Goal: Information Seeking & Learning: Check status

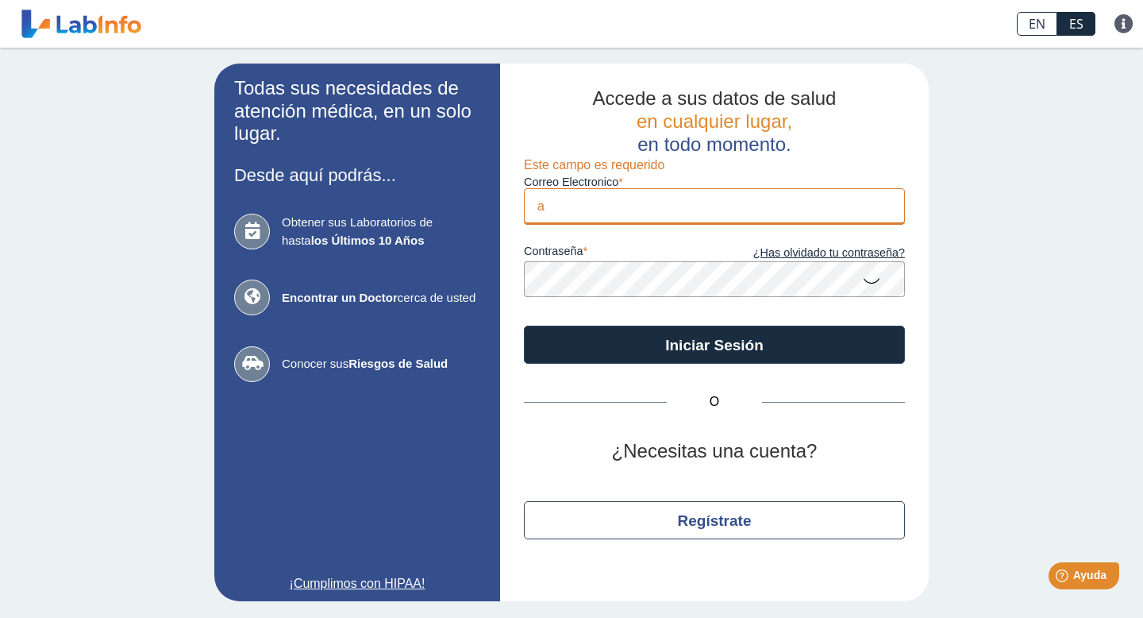
type input "[EMAIL_ADDRESS][DOMAIN_NAME][PERSON_NAME]"
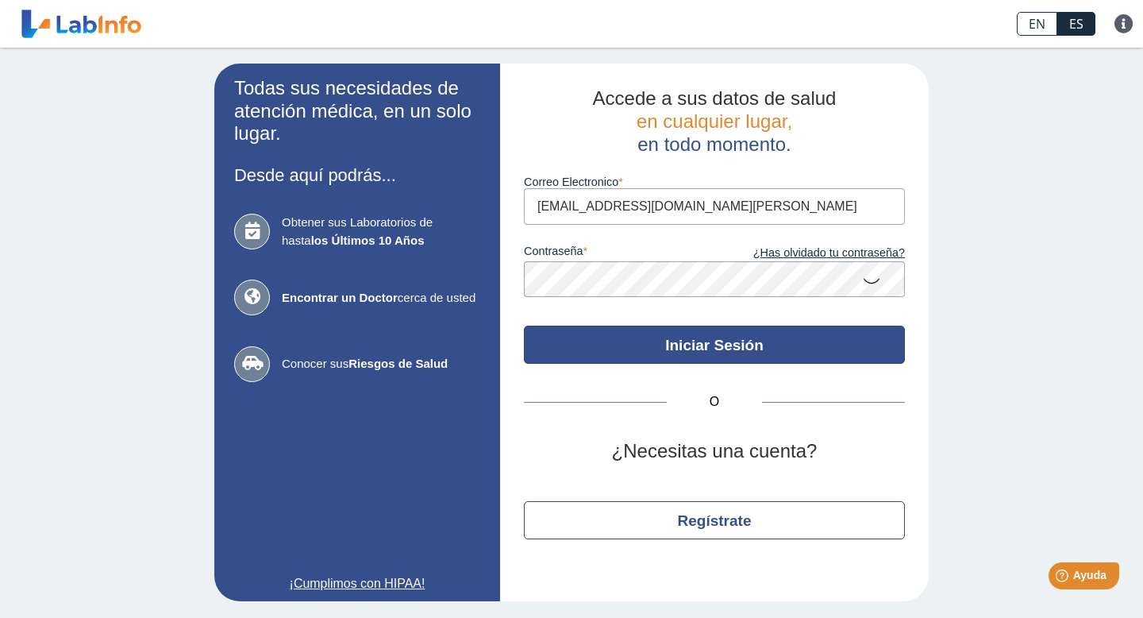
click at [665, 339] on button "Iniciar Sesión" at bounding box center [714, 345] width 381 height 38
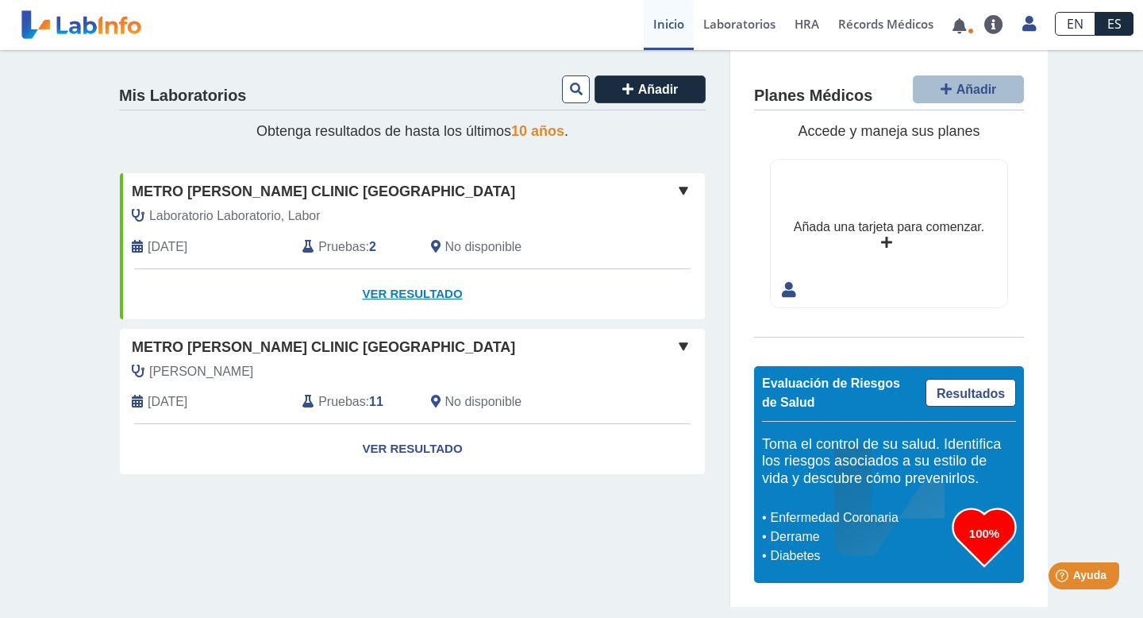
click at [383, 289] on link "Ver Resultado" at bounding box center [412, 294] width 585 height 50
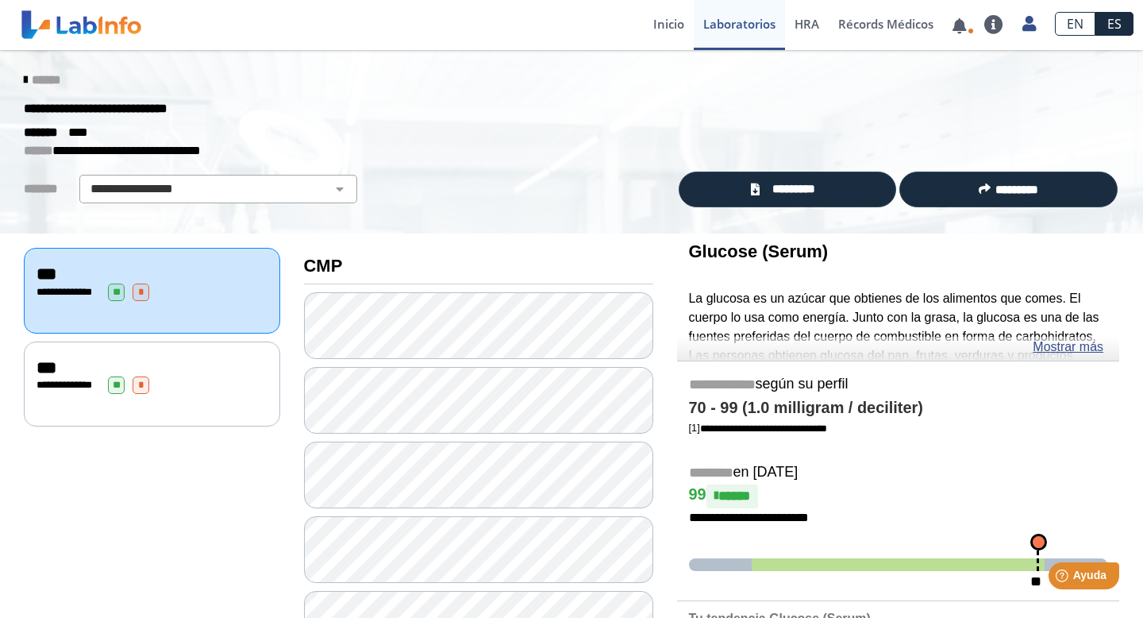
click at [250, 380] on div "**********" at bounding box center [152, 384] width 231 height 17
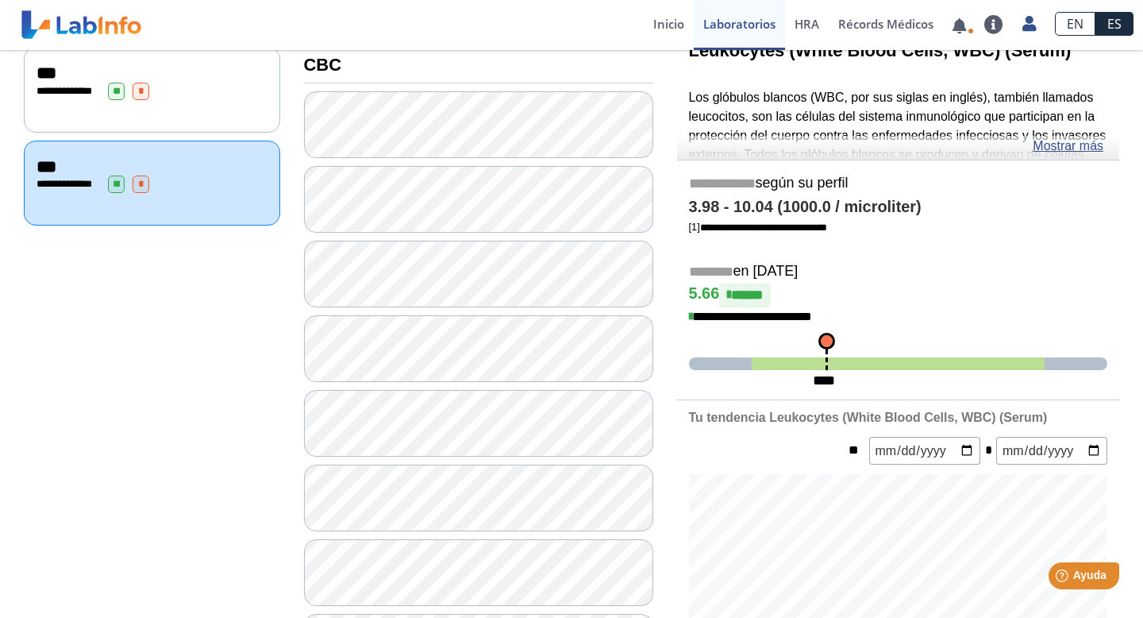
scroll to position [199, 0]
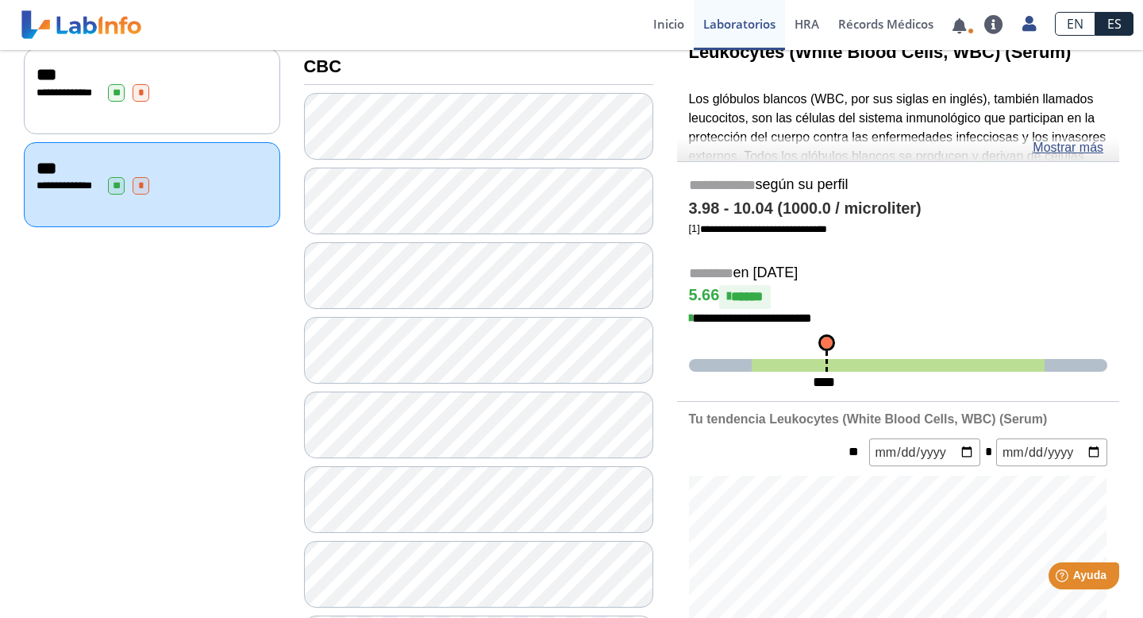
click at [176, 97] on div "**********" at bounding box center [152, 92] width 231 height 17
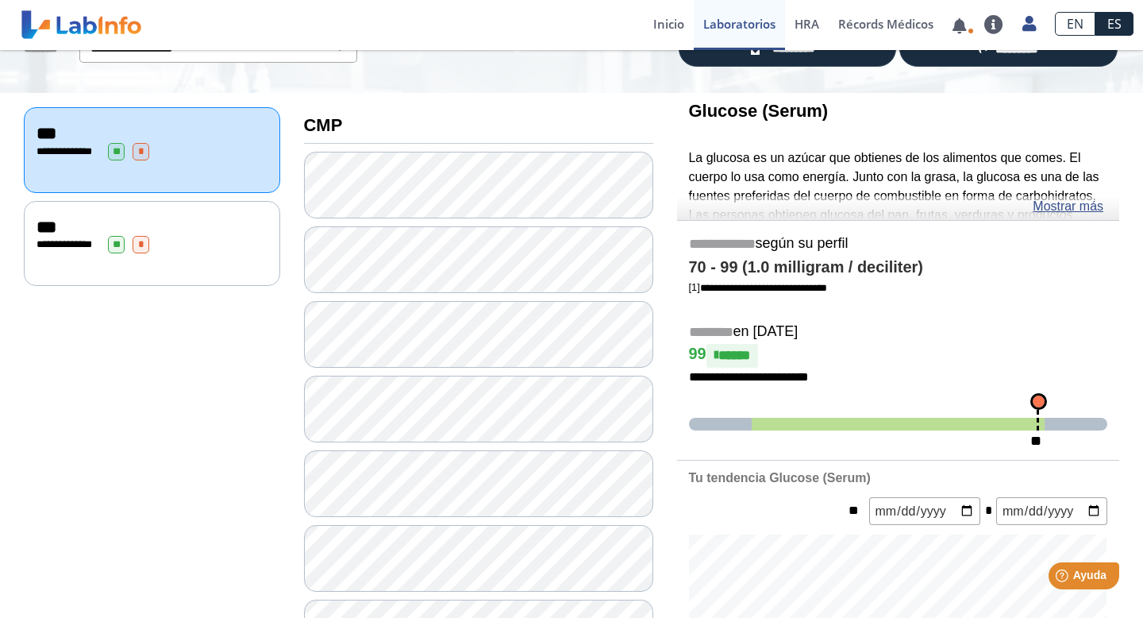
scroll to position [141, 0]
click at [1054, 207] on link "Mostrar más" at bounding box center [1068, 205] width 71 height 19
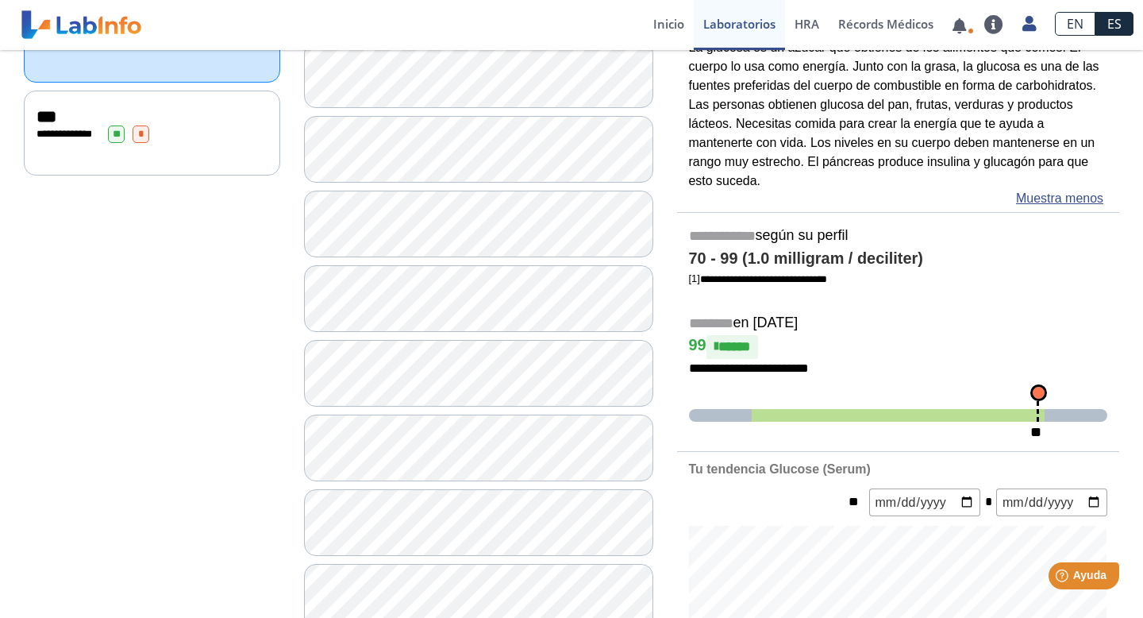
scroll to position [253, 0]
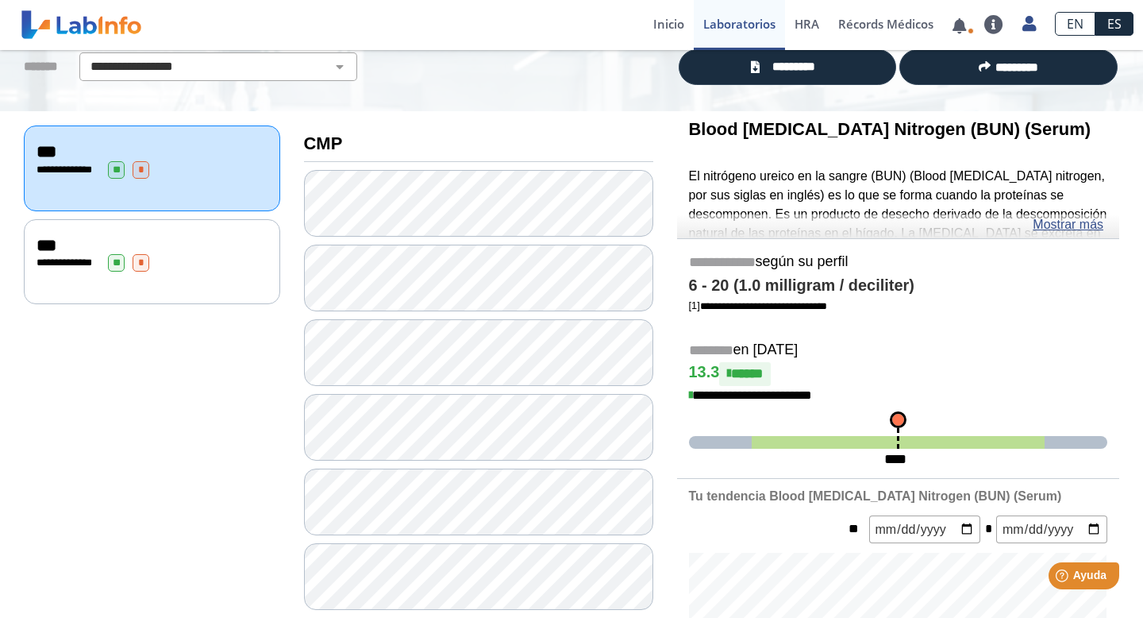
scroll to position [125, 0]
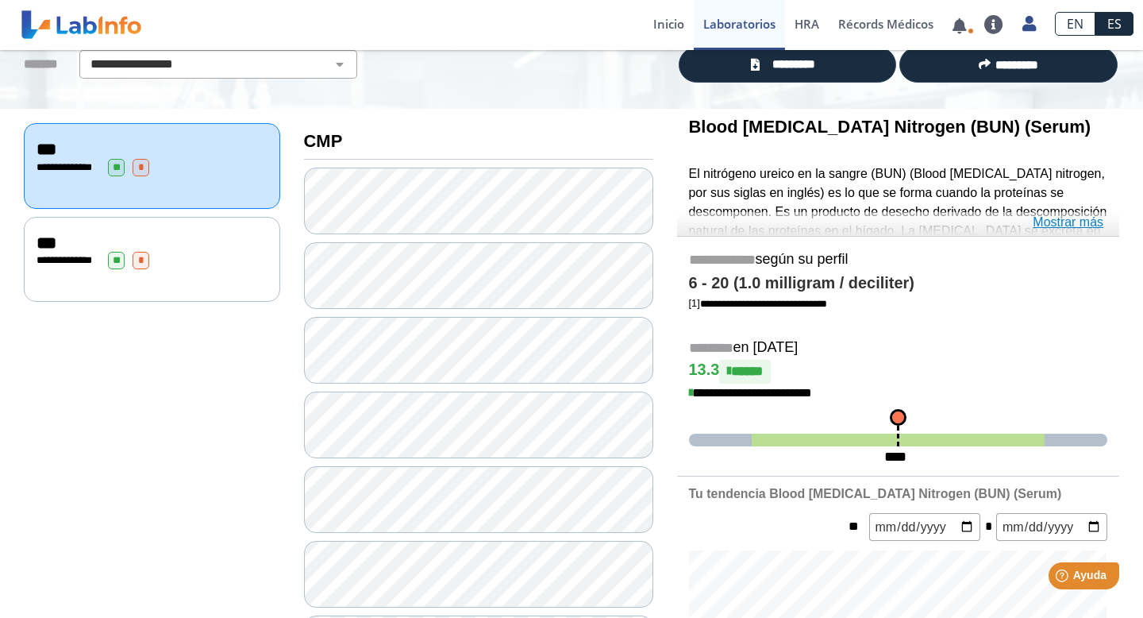
click at [1051, 222] on link "Mostrar más" at bounding box center [1068, 222] width 71 height 19
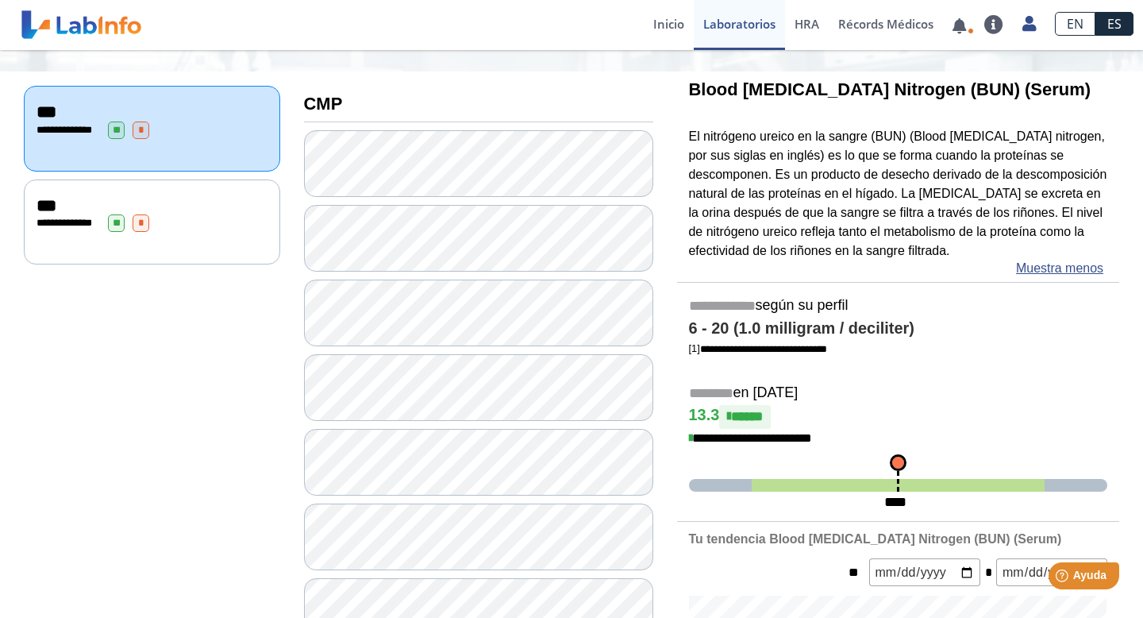
scroll to position [171, 0]
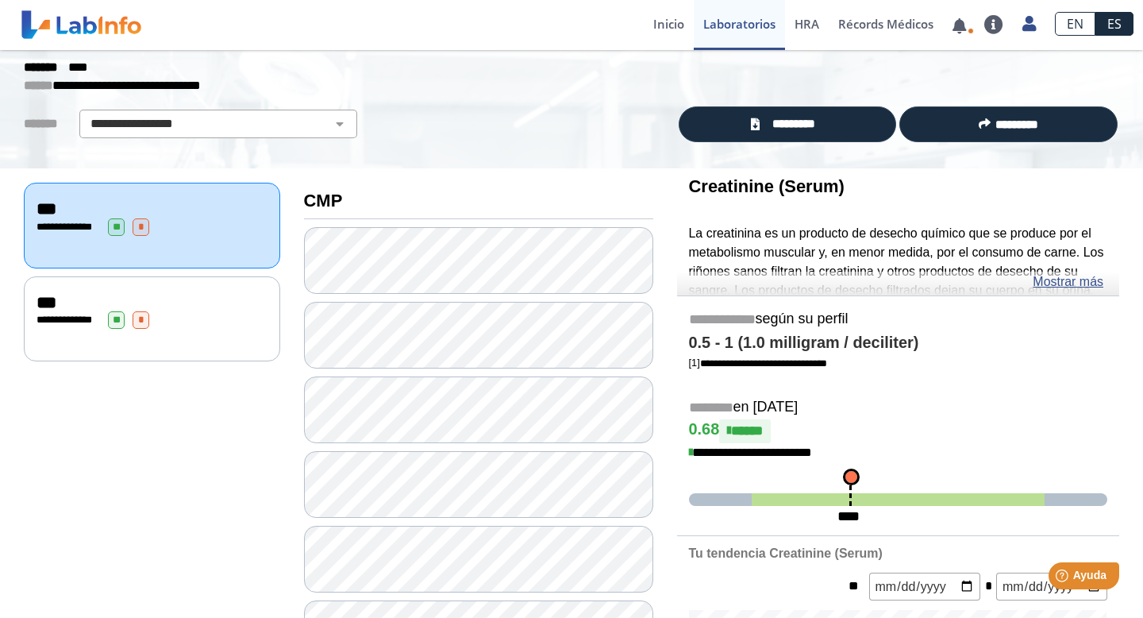
scroll to position [62, 0]
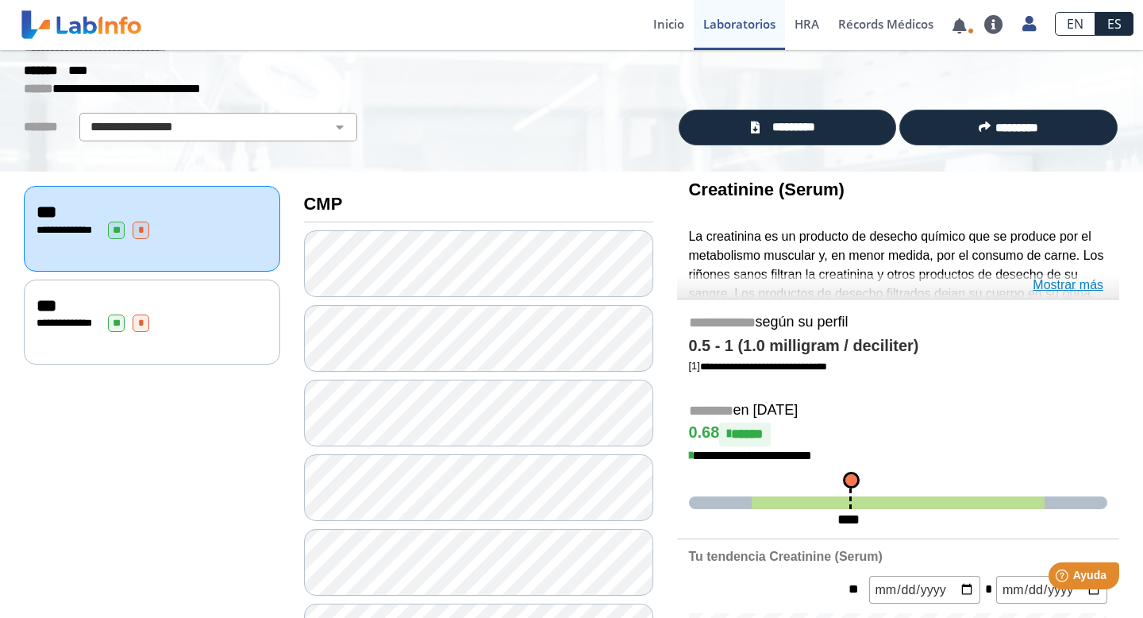
click at [1042, 284] on link "Mostrar más" at bounding box center [1068, 285] width 71 height 19
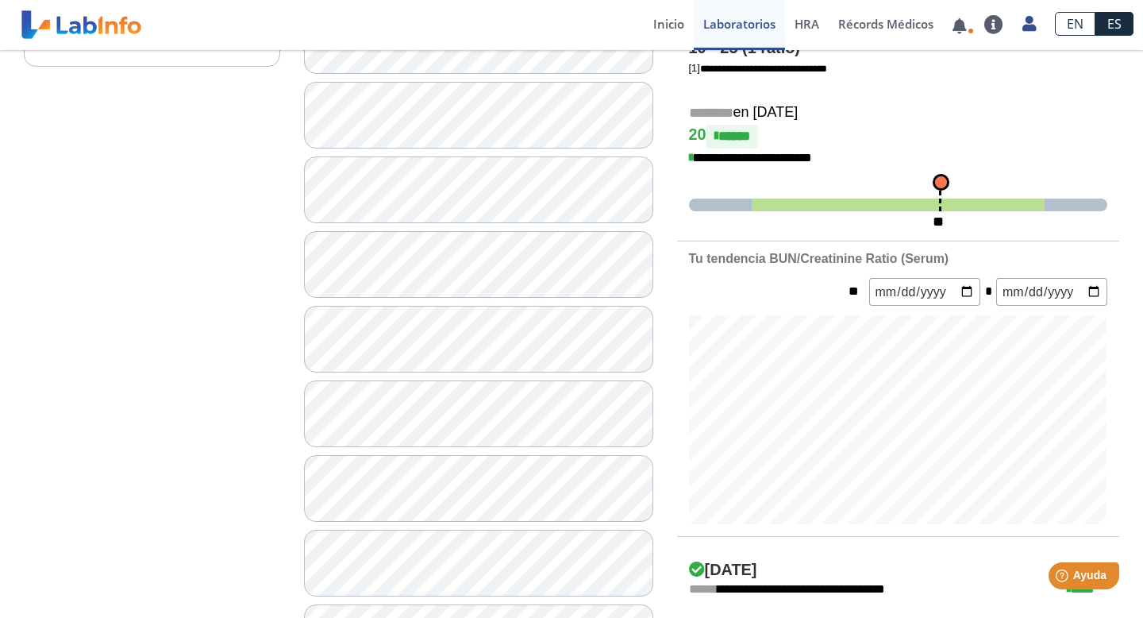
scroll to position [368, 0]
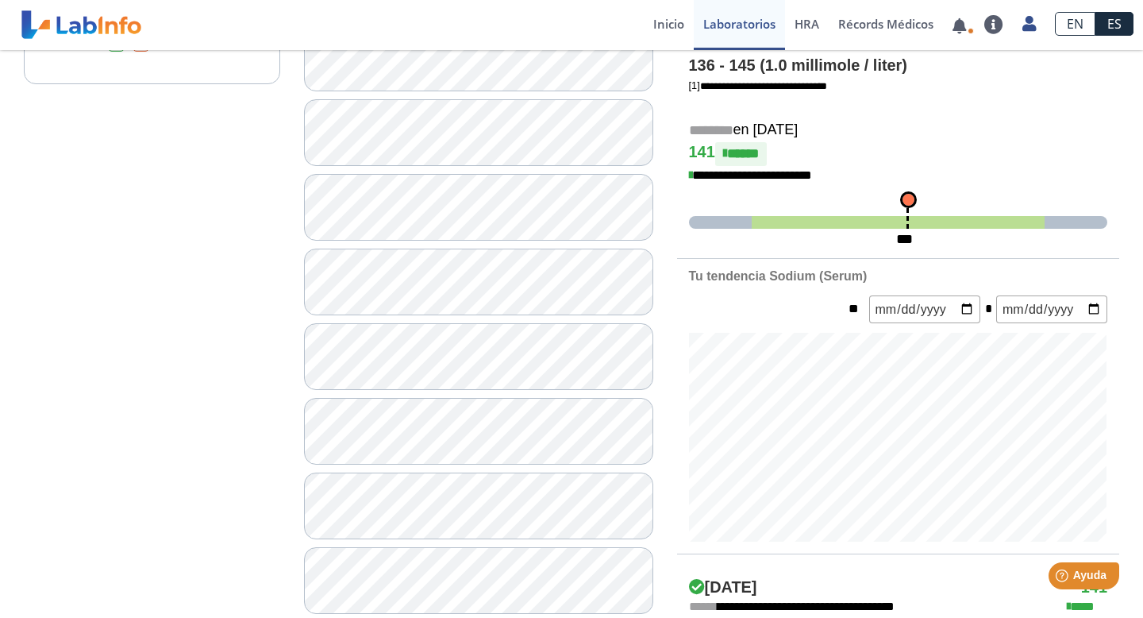
scroll to position [353, 0]
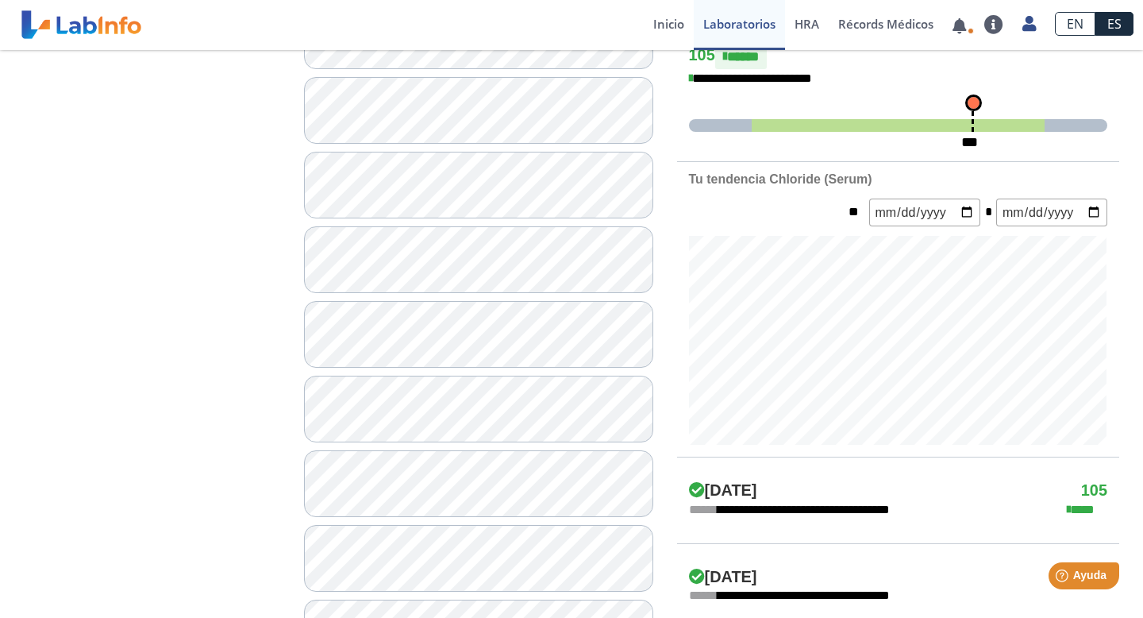
scroll to position [445, 0]
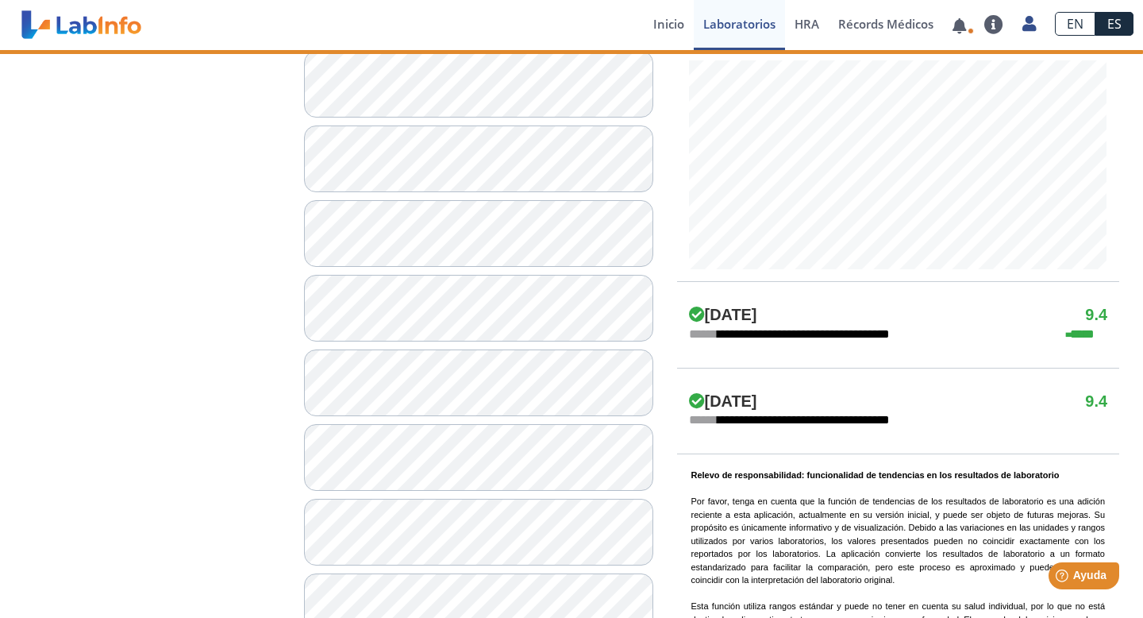
scroll to position [618, 0]
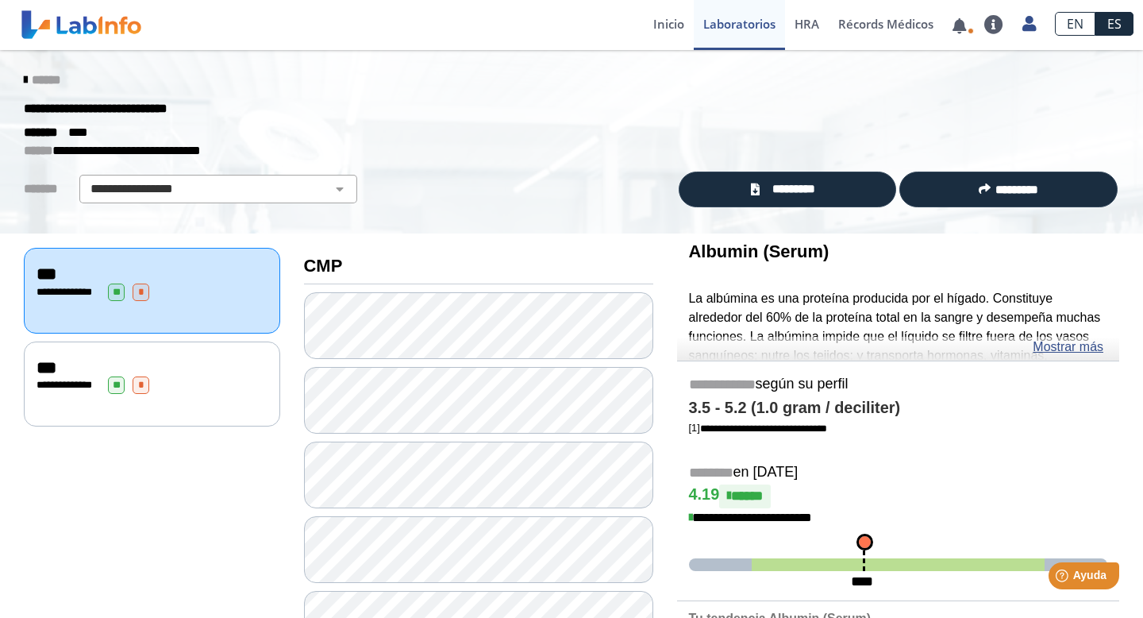
click at [95, 389] on div "**********" at bounding box center [152, 384] width 231 height 17
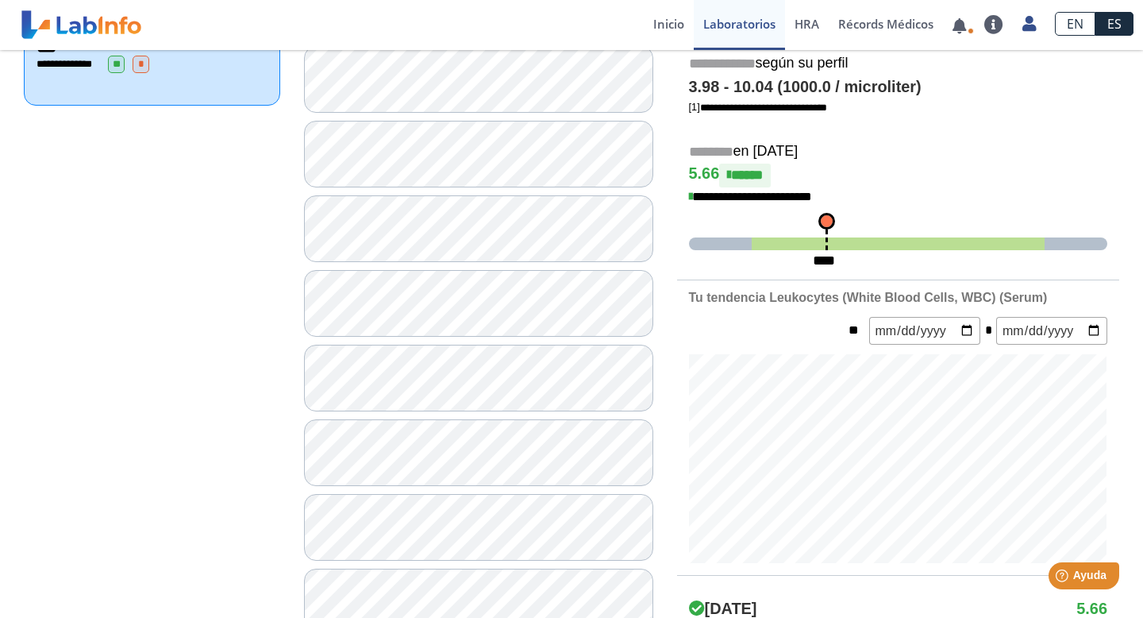
scroll to position [322, 0]
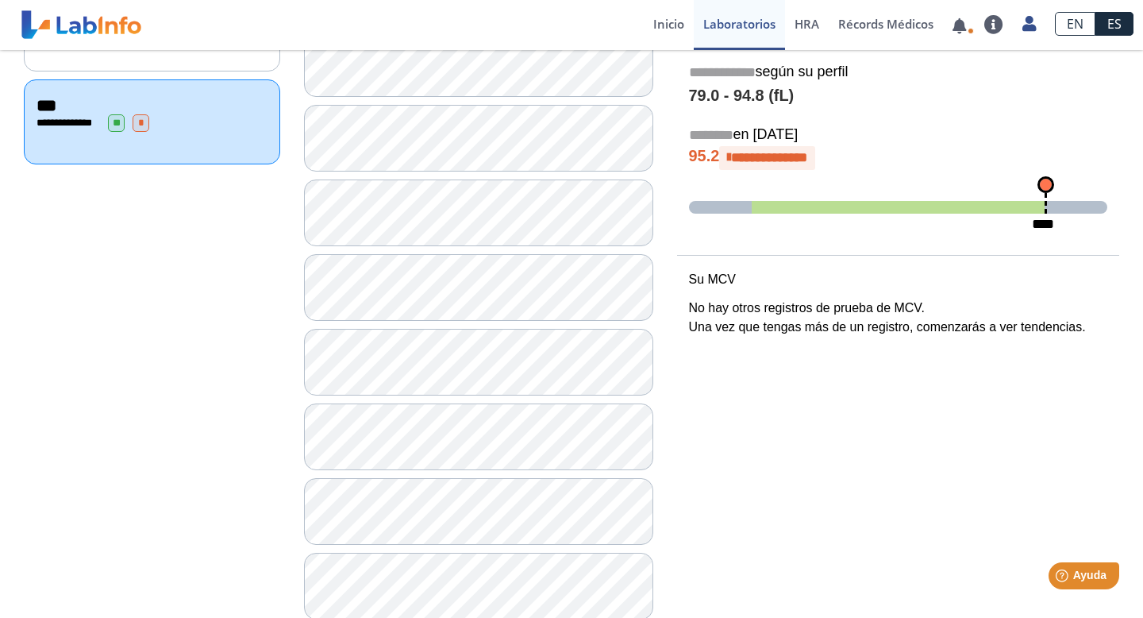
scroll to position [266, 0]
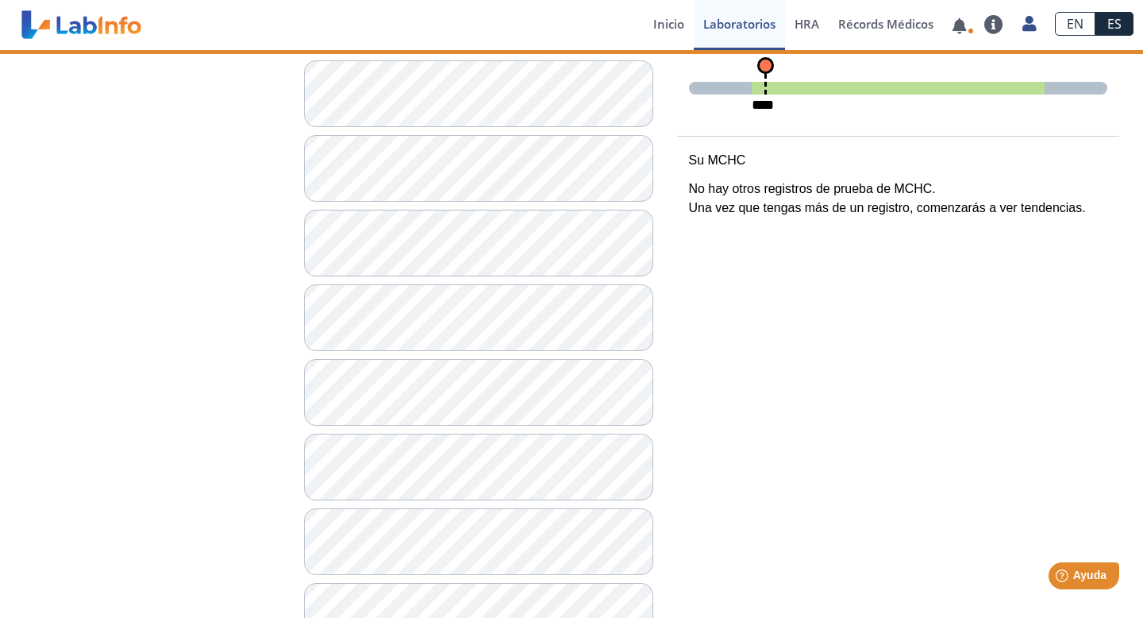
scroll to position [387, 0]
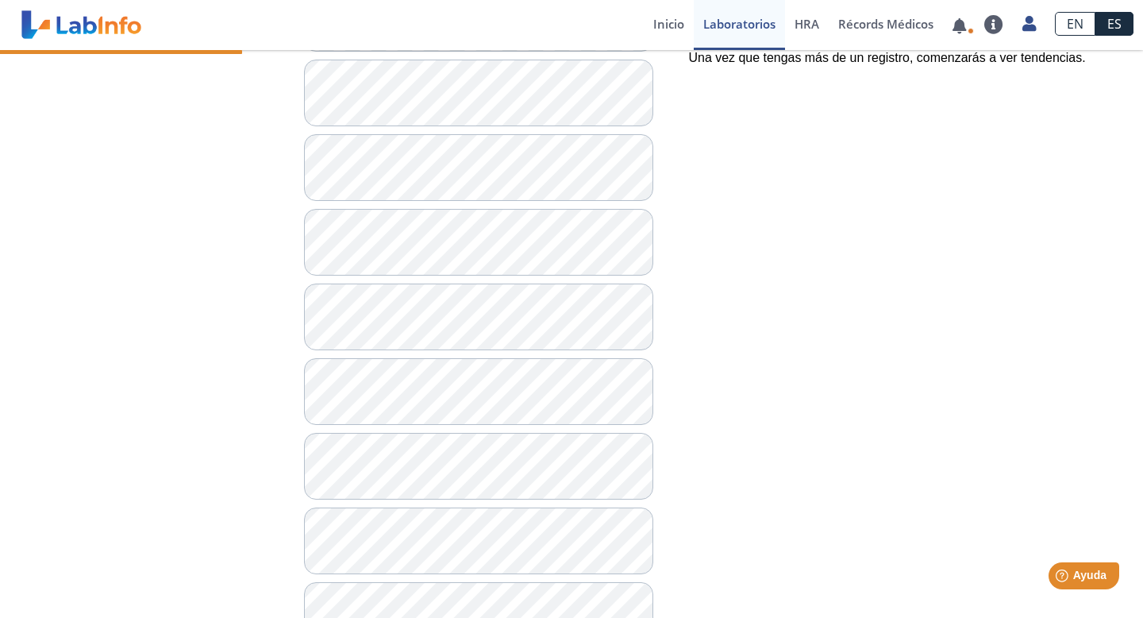
scroll to position [541, 0]
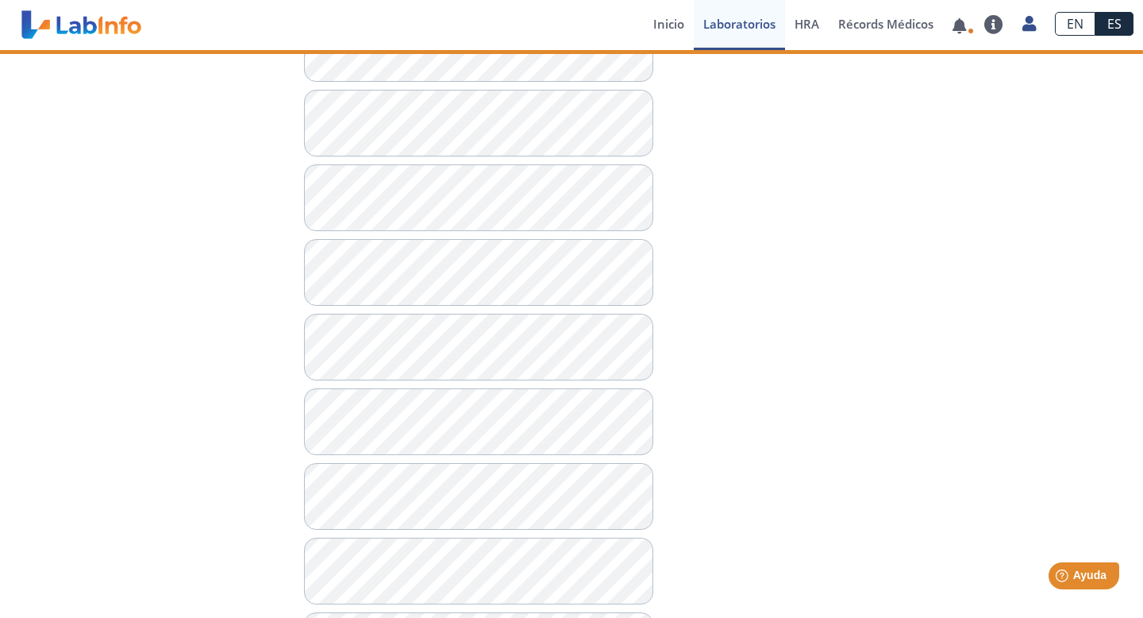
scroll to position [654, 0]
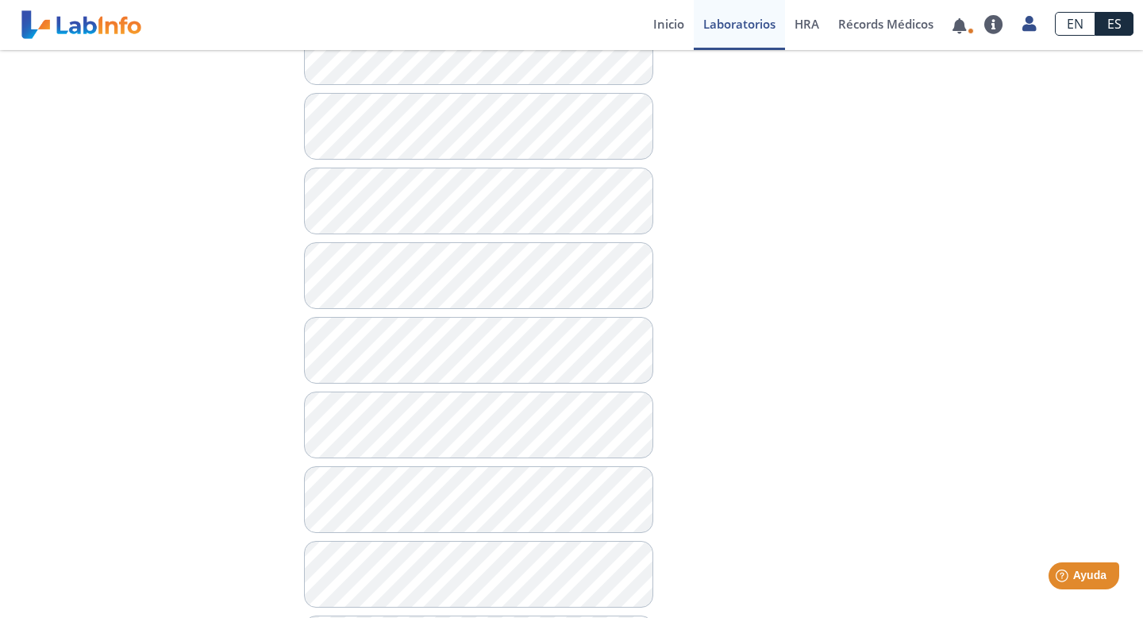
scroll to position [1424, 0]
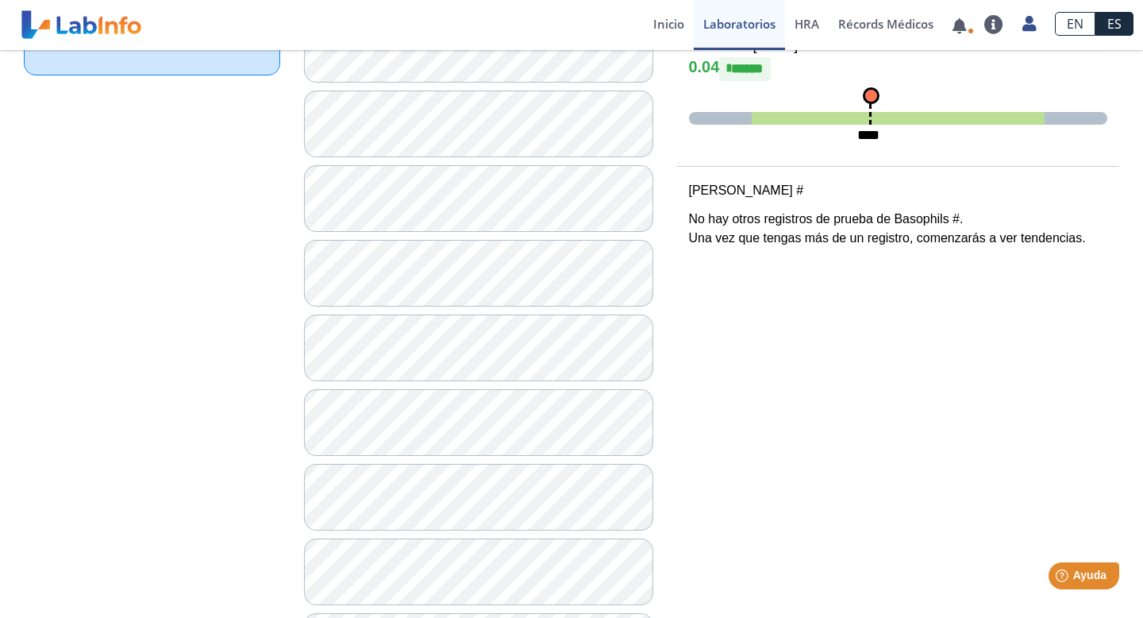
scroll to position [310, 0]
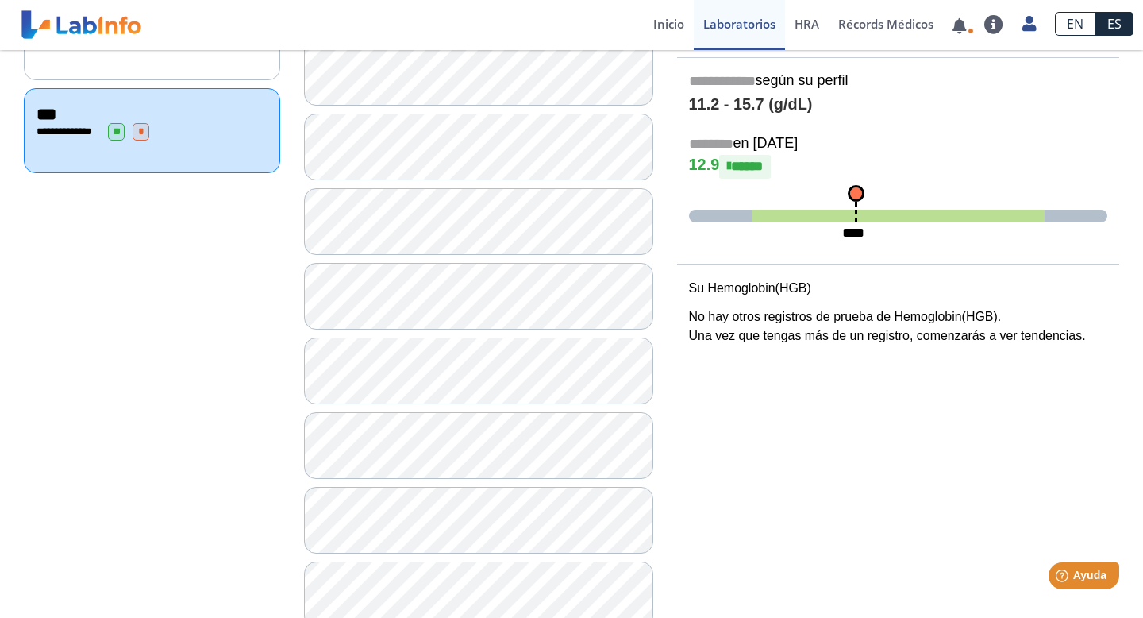
scroll to position [271, 0]
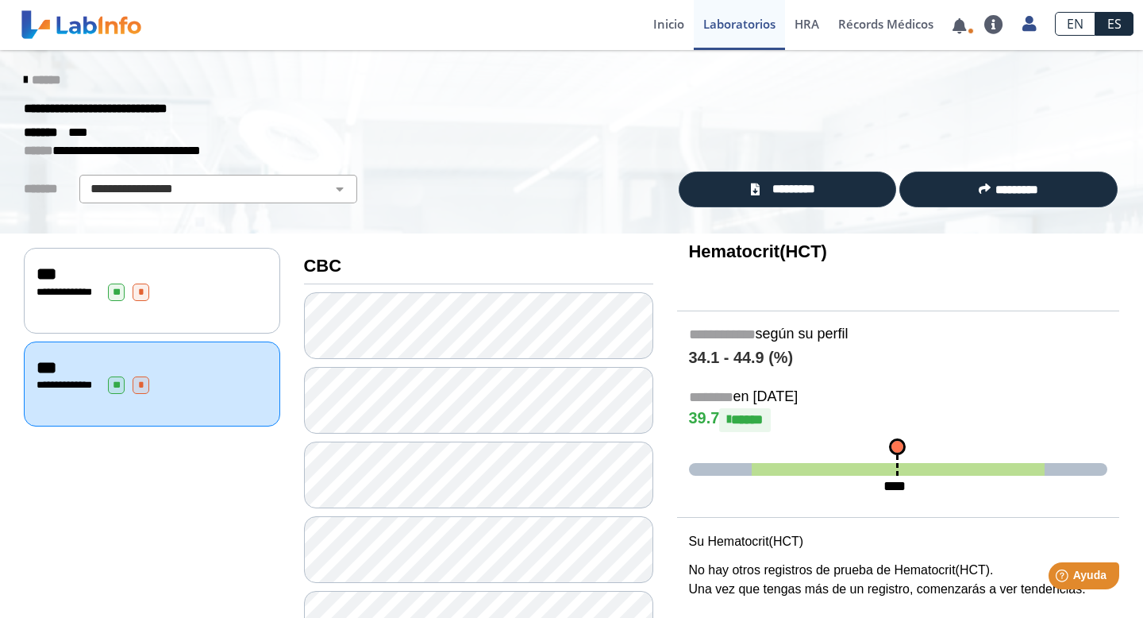
click at [160, 309] on div "**********" at bounding box center [152, 290] width 256 height 85
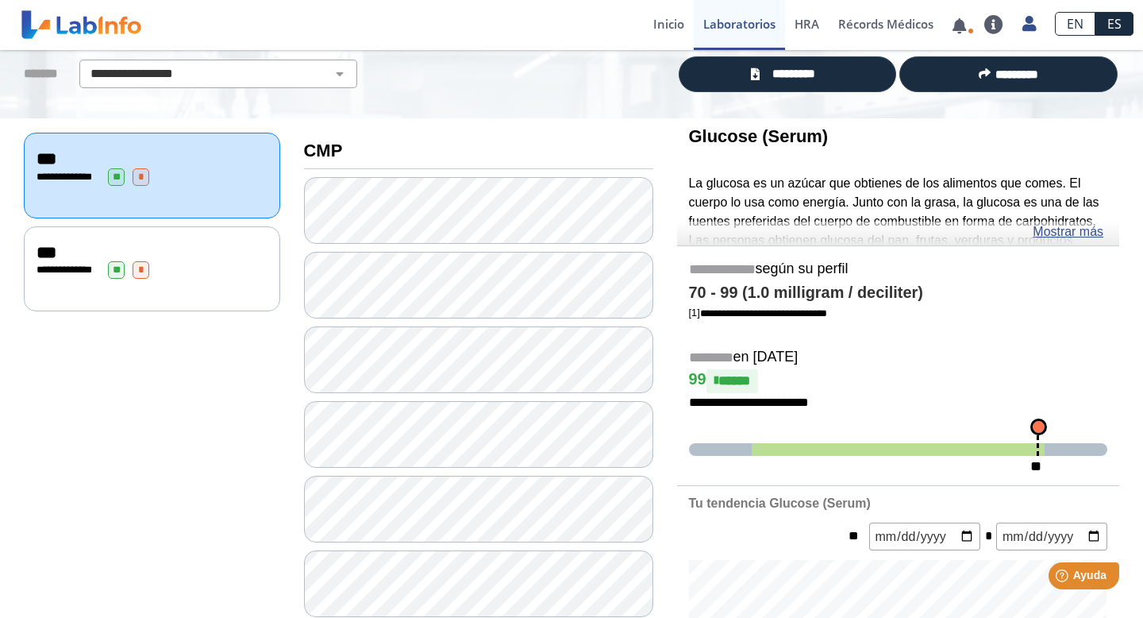
scroll to position [119, 0]
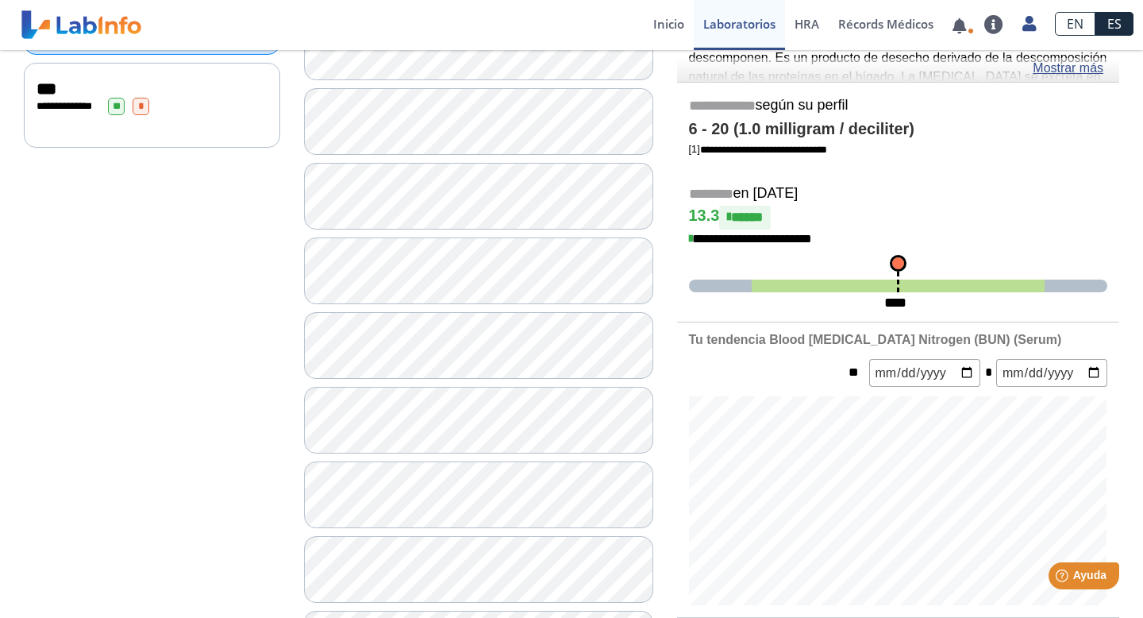
scroll to position [283, 0]
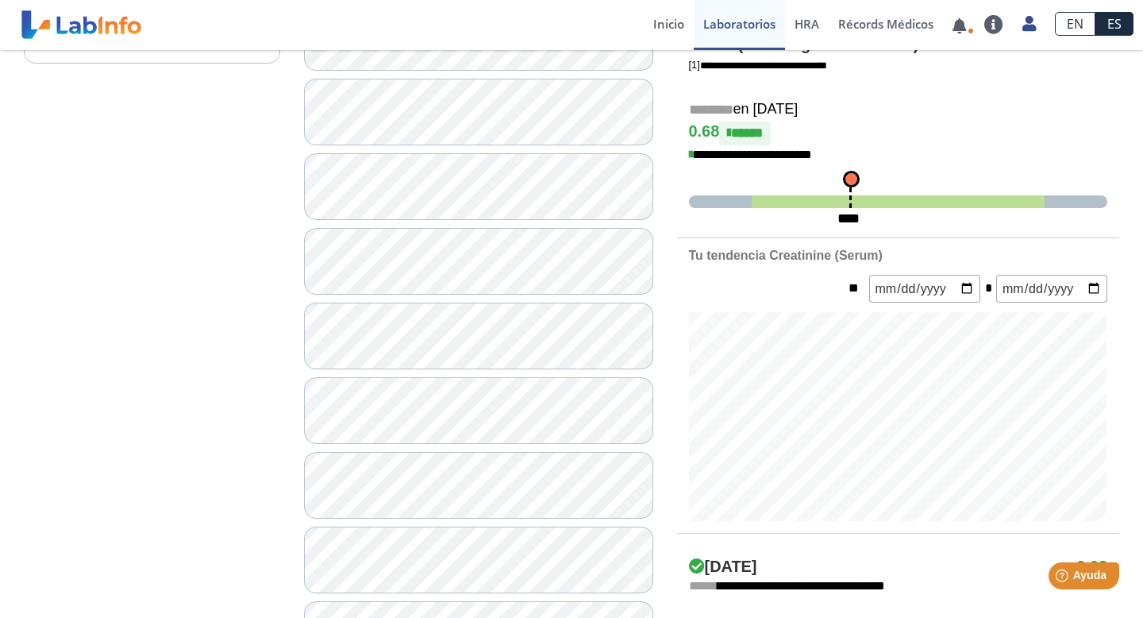
scroll to position [368, 0]
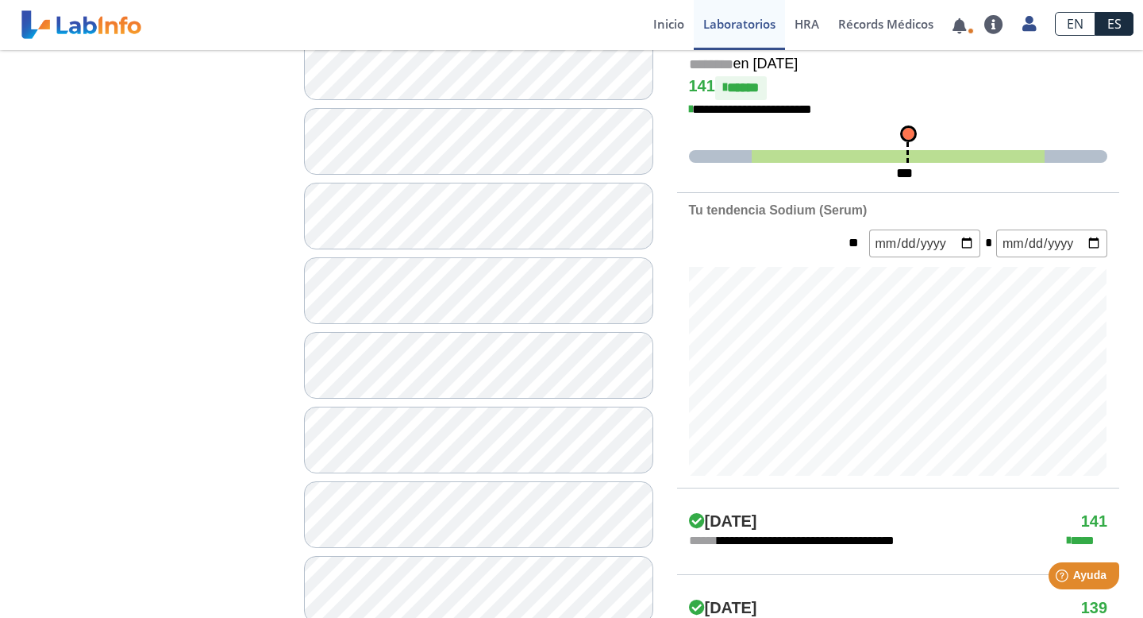
scroll to position [411, 0]
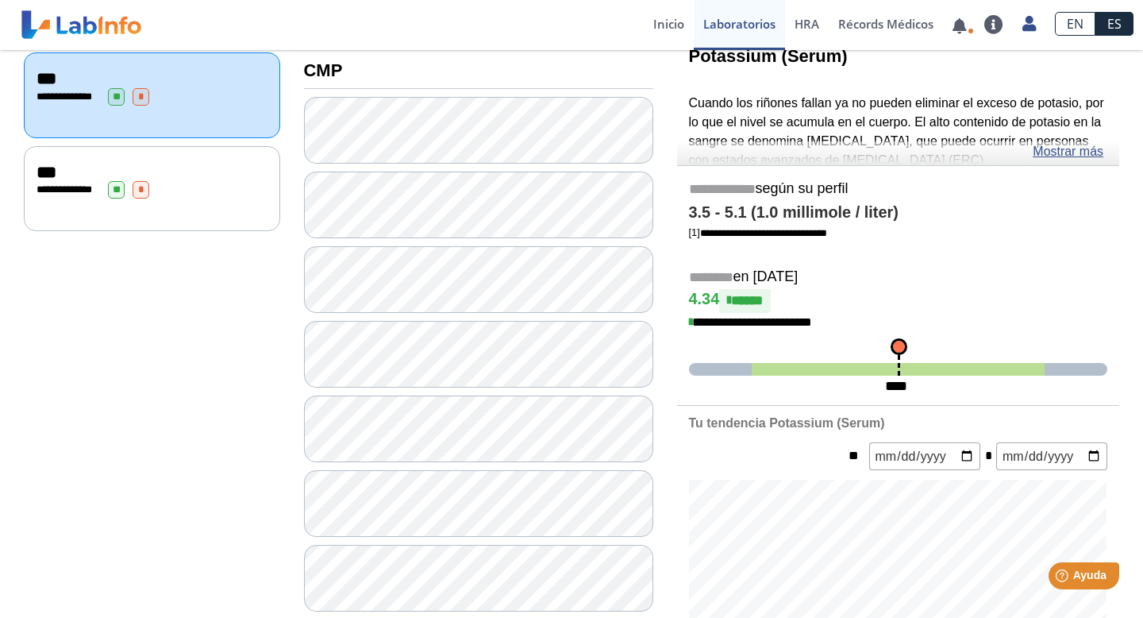
scroll to position [193, 0]
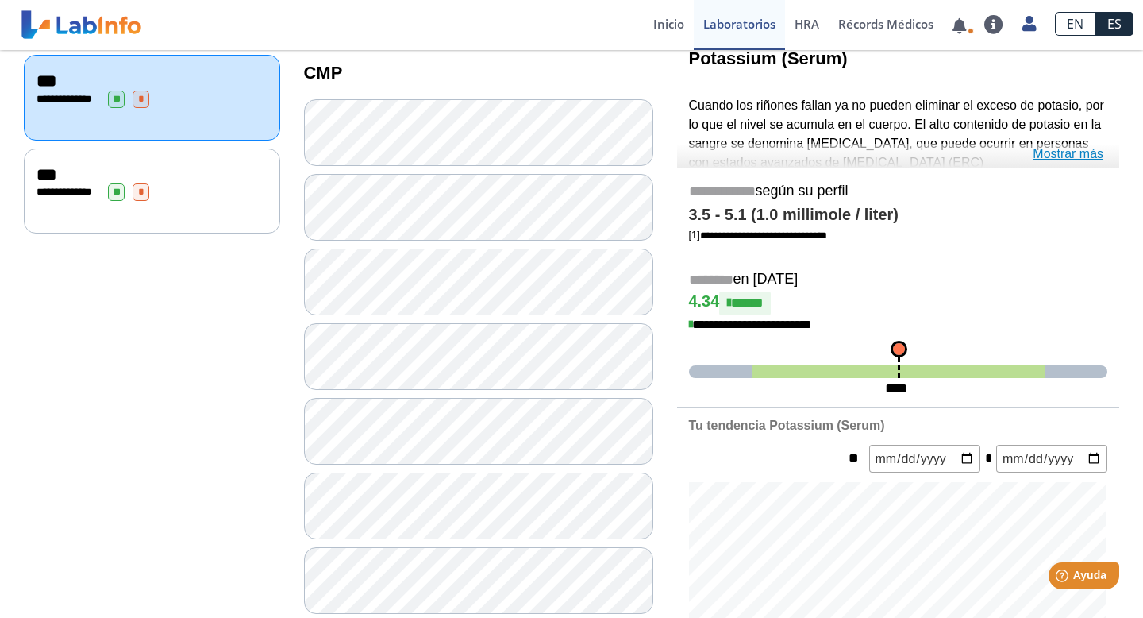
click at [1050, 155] on link "Mostrar más" at bounding box center [1068, 154] width 71 height 19
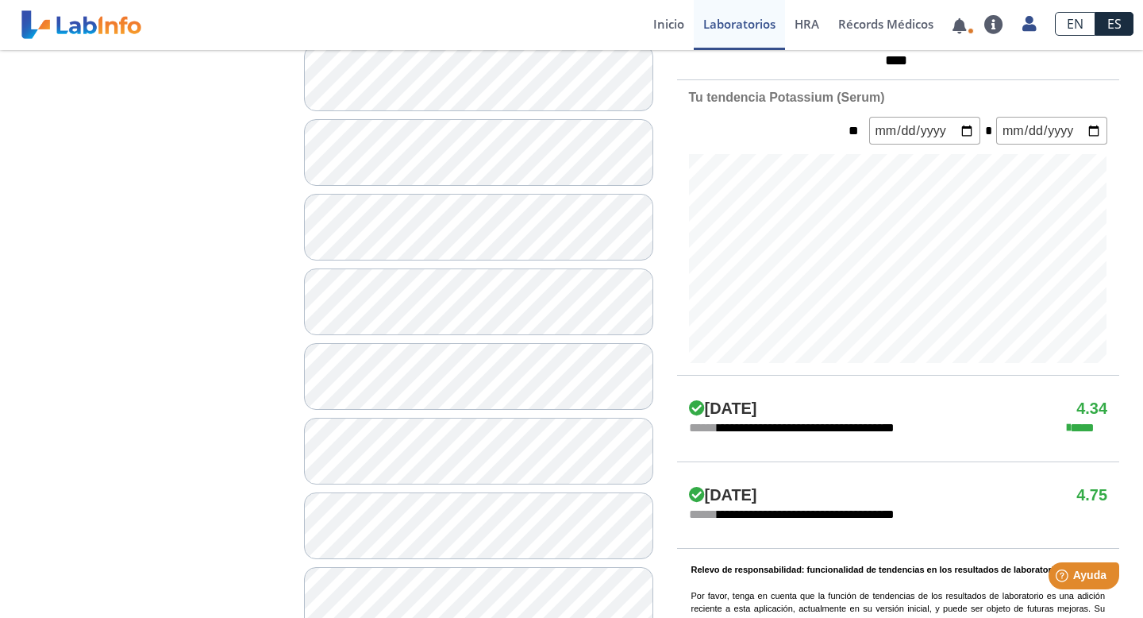
scroll to position [547, 0]
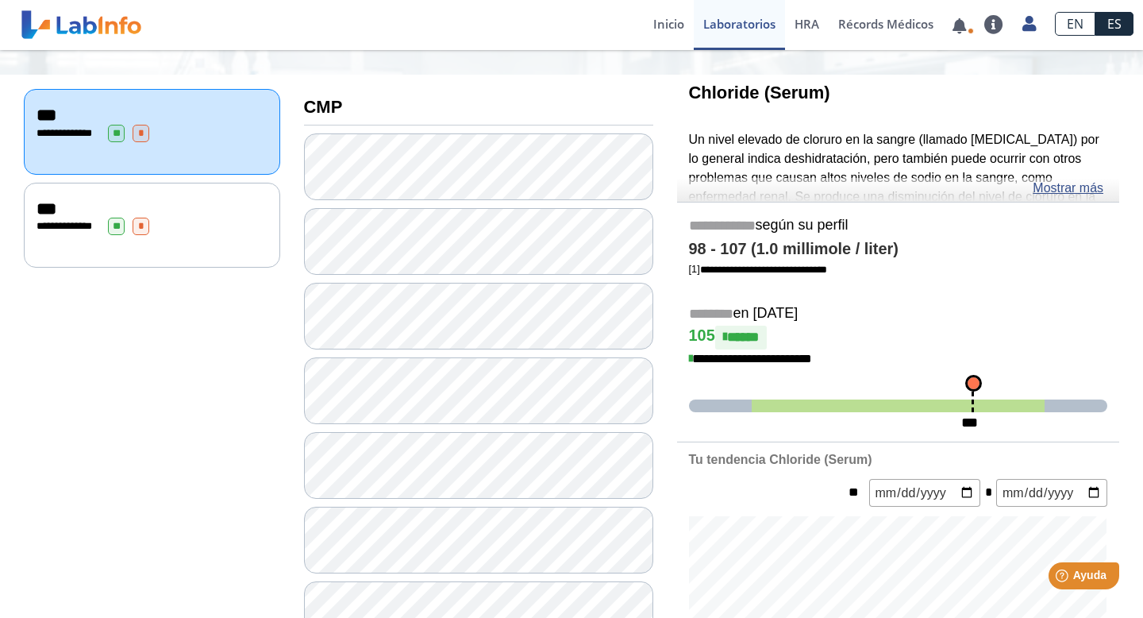
scroll to position [160, 0]
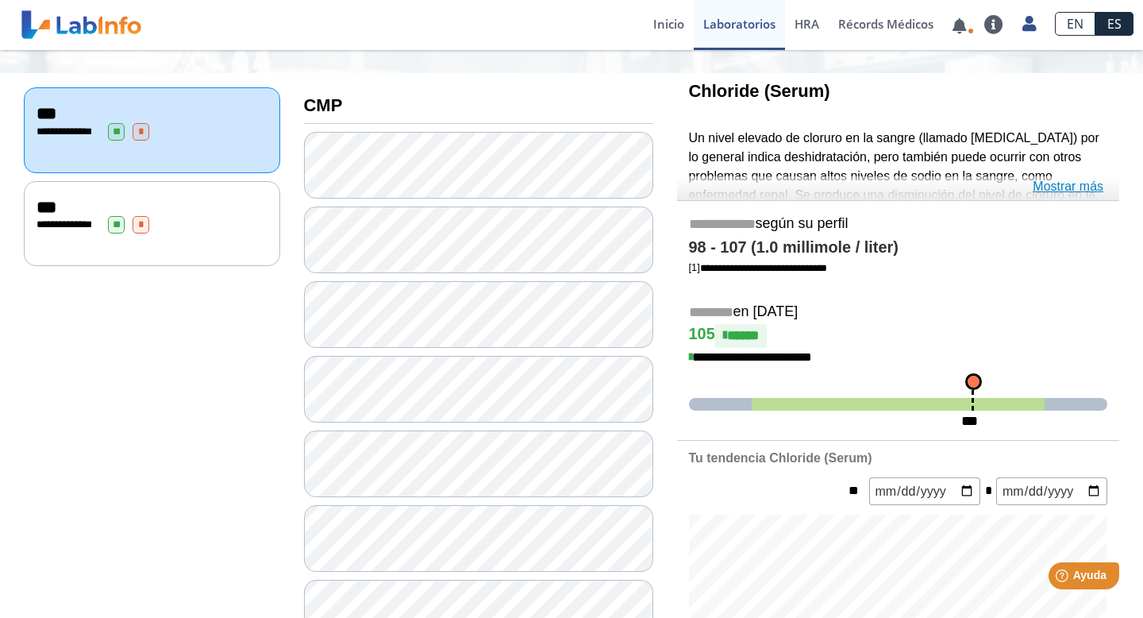
click at [1042, 184] on link "Mostrar más" at bounding box center [1068, 186] width 71 height 19
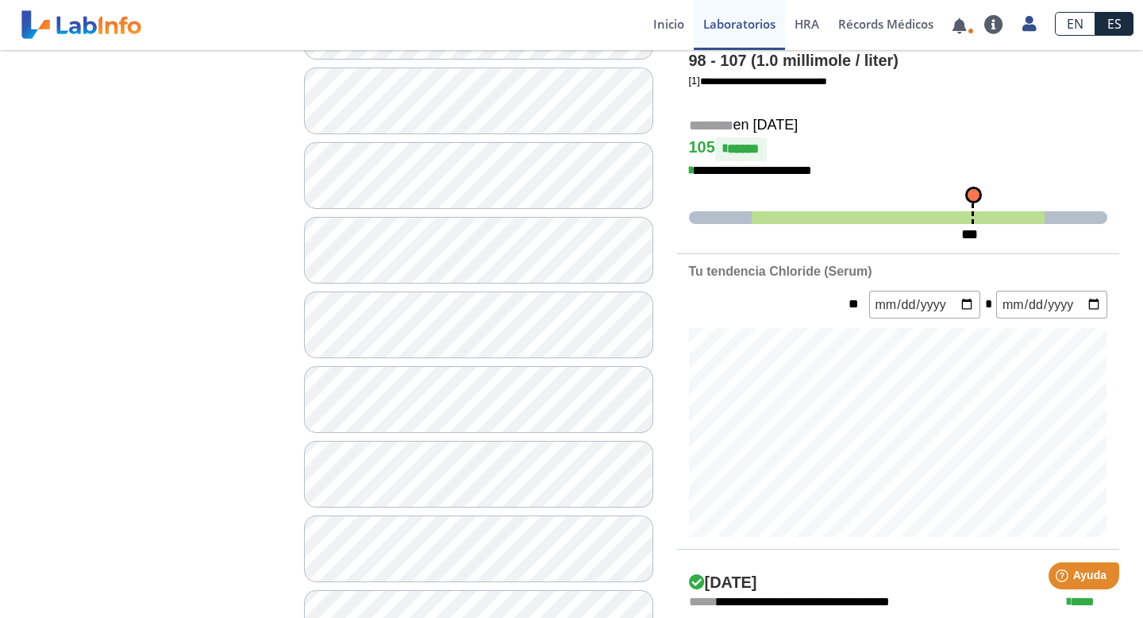
scroll to position [453, 0]
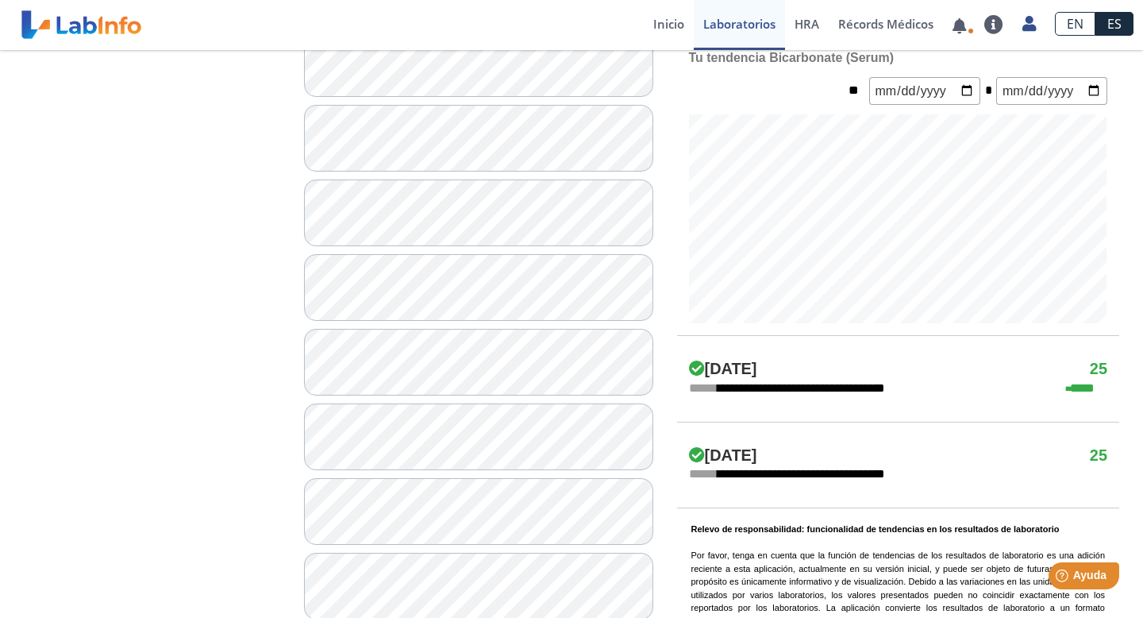
scroll to position [563, 0]
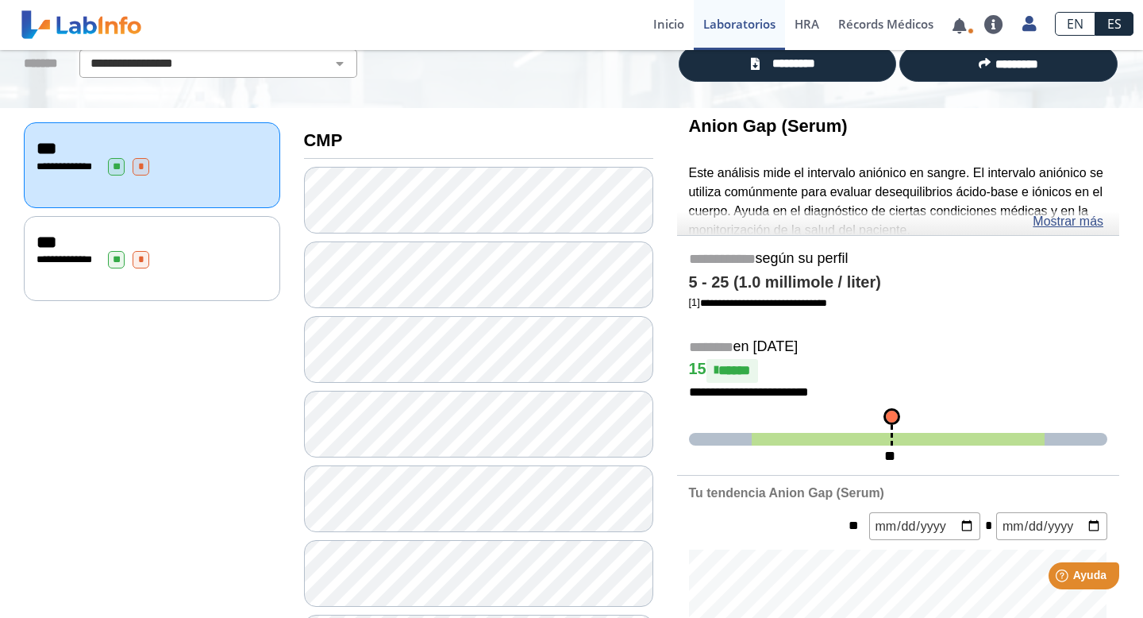
scroll to position [124, 0]
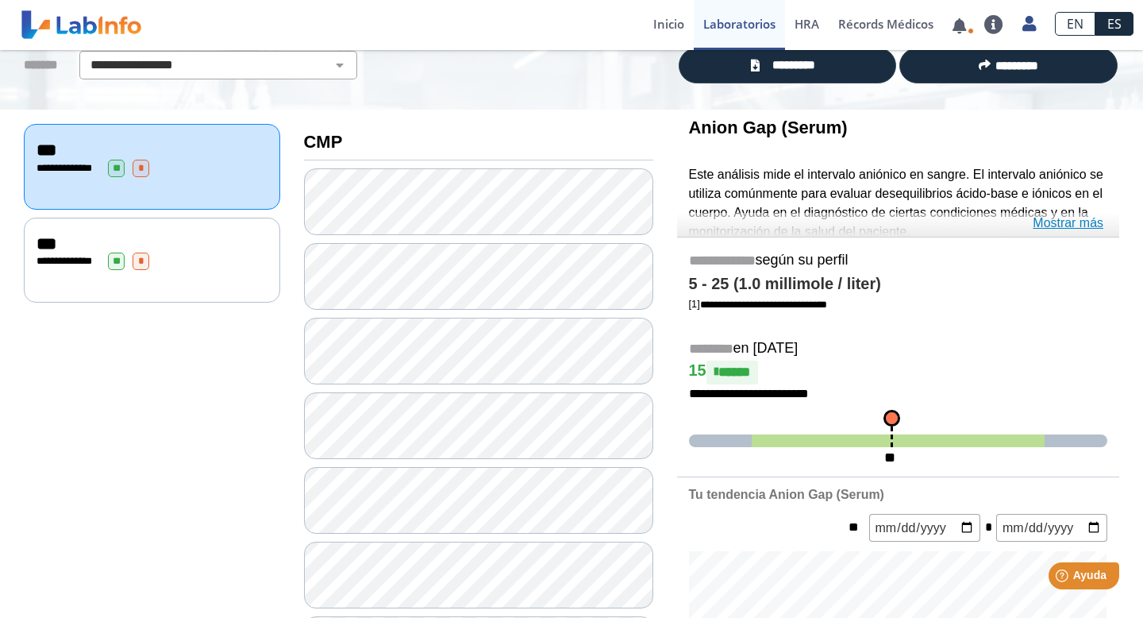
click at [1057, 224] on link "Mostrar más" at bounding box center [1068, 223] width 71 height 19
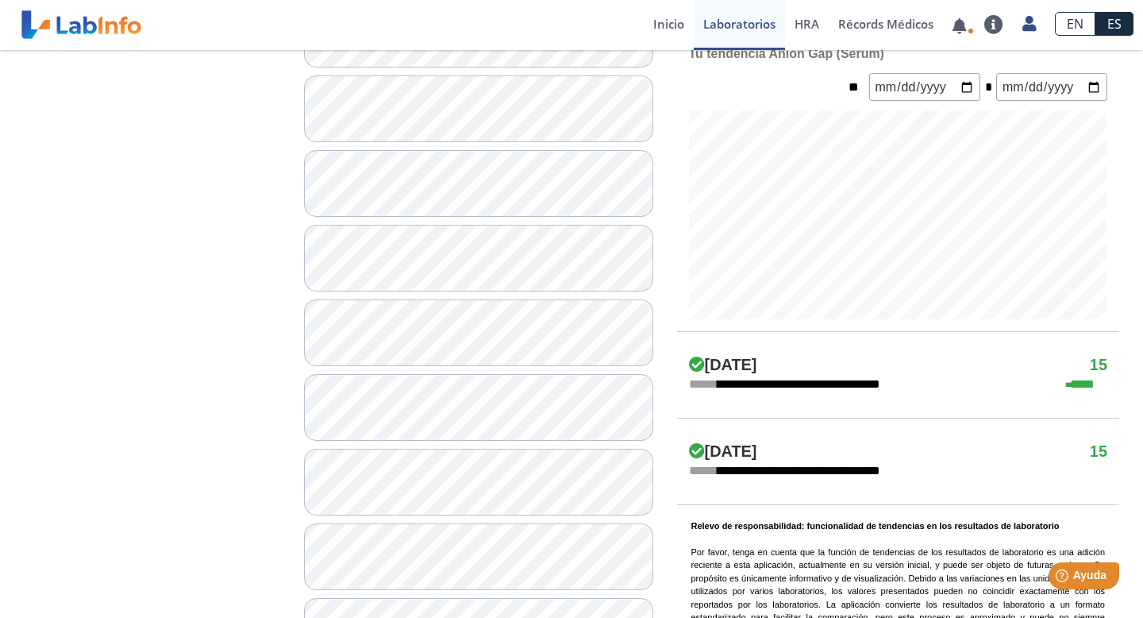
scroll to position [591, 0]
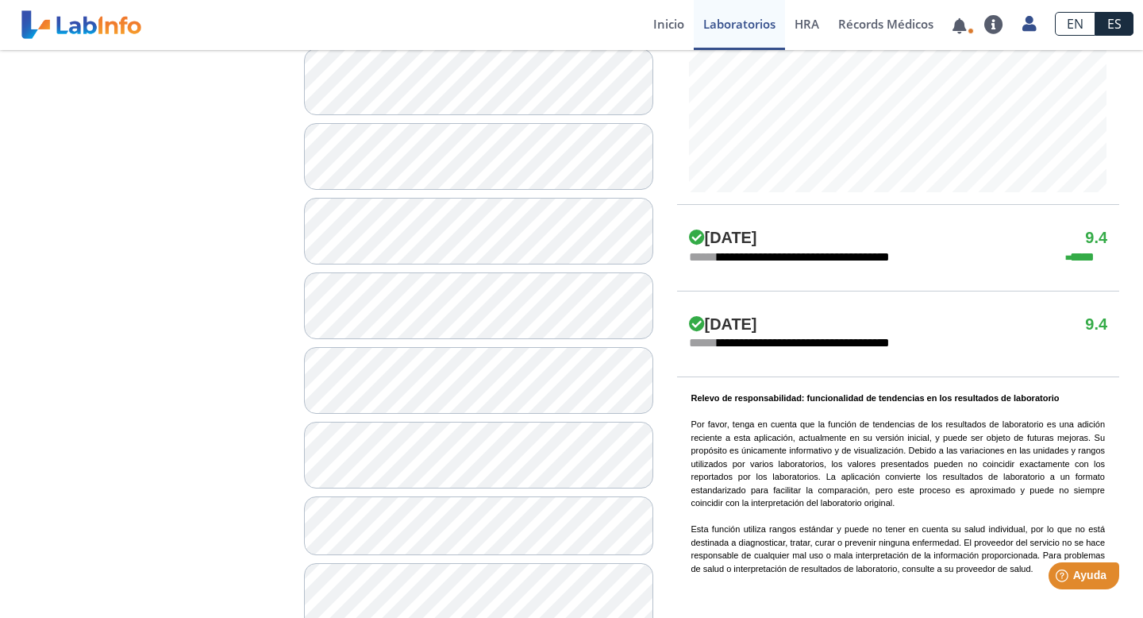
scroll to position [693, 0]
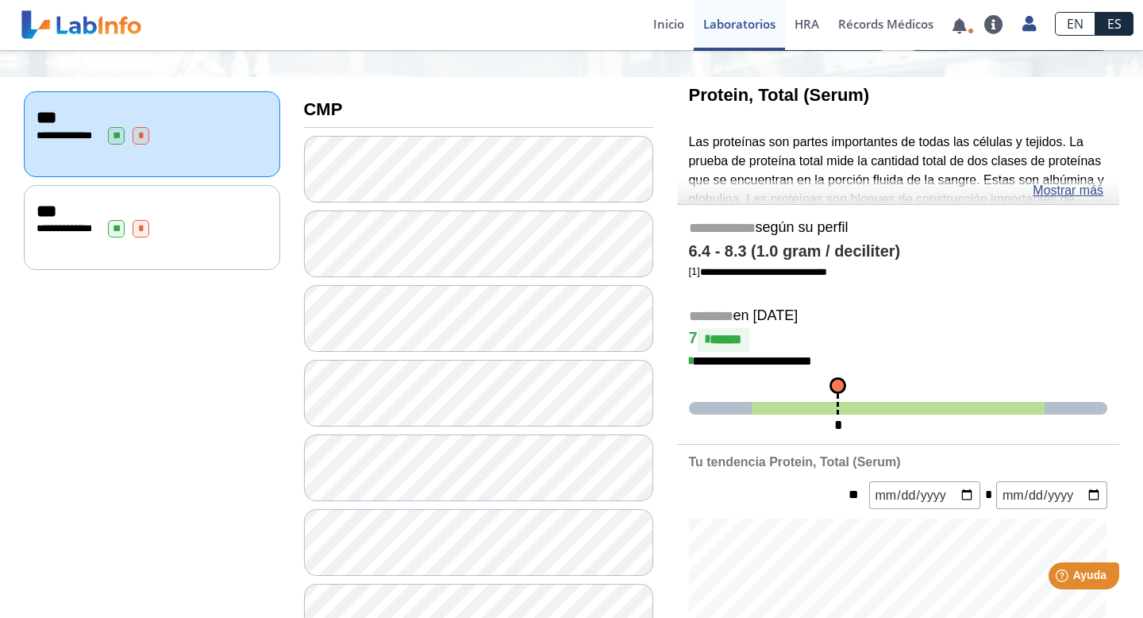
scroll to position [152, 0]
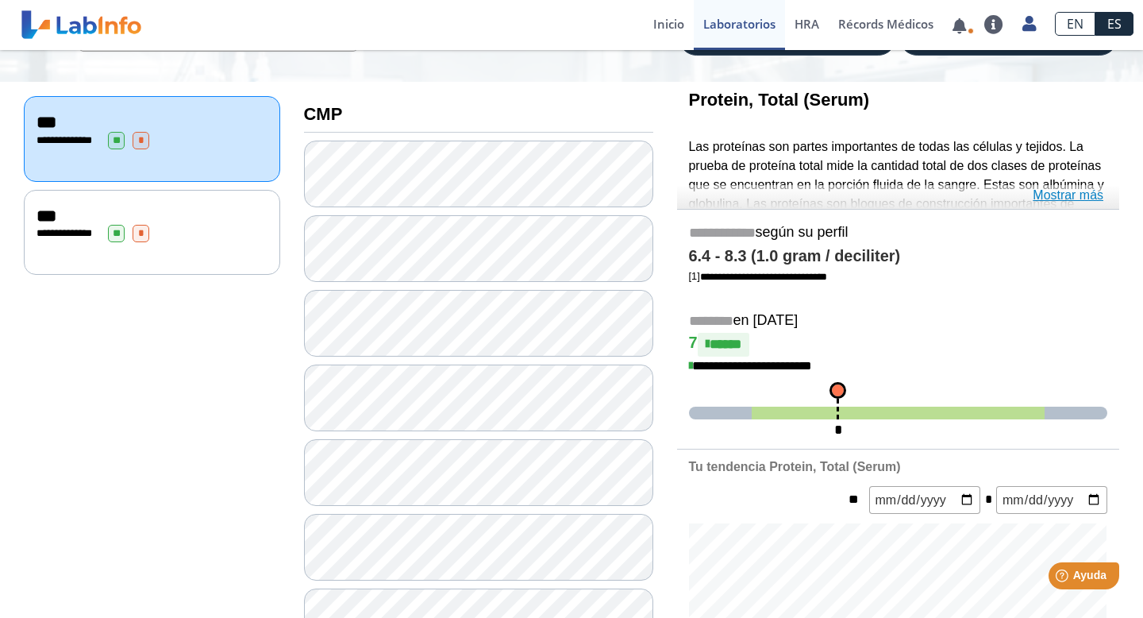
click at [1064, 191] on link "Mostrar más" at bounding box center [1068, 195] width 71 height 19
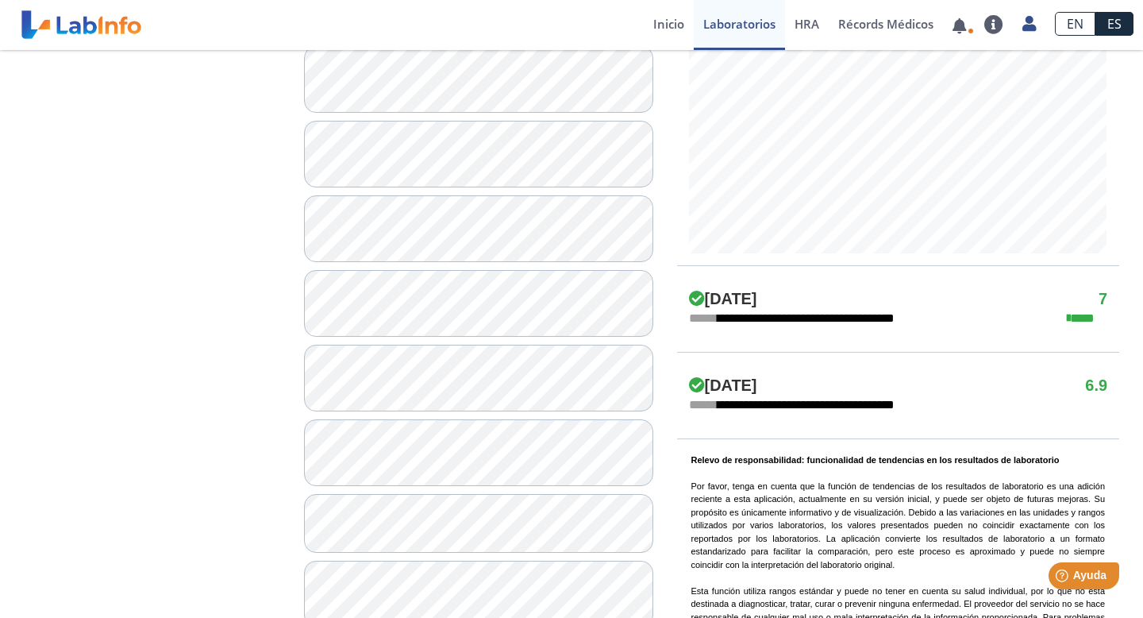
scroll to position [706, 0]
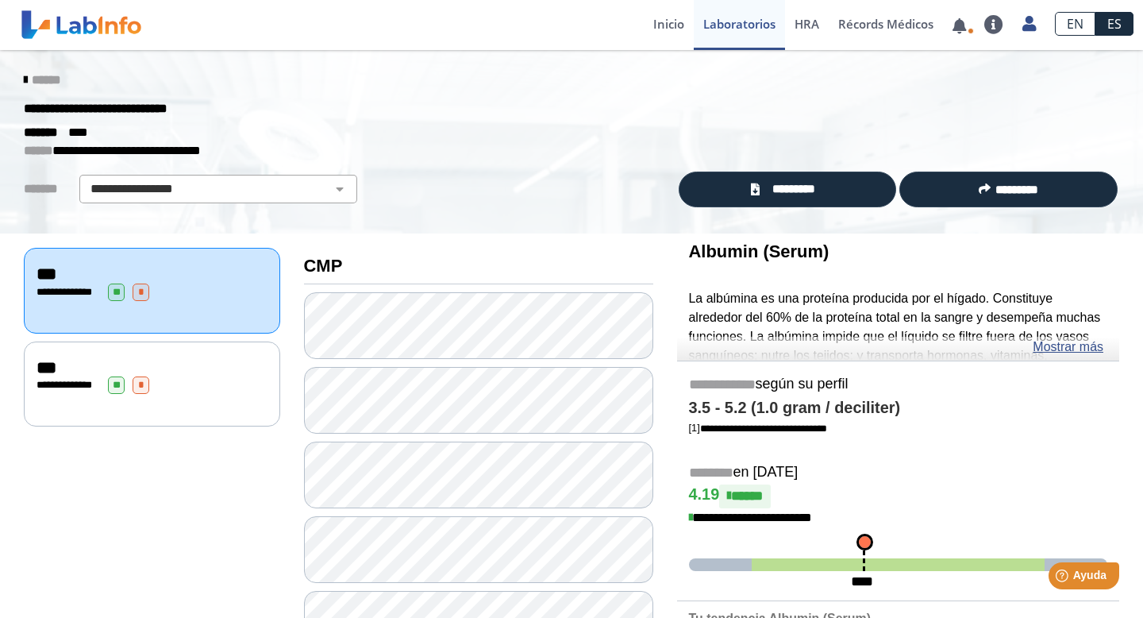
scroll to position [2, 0]
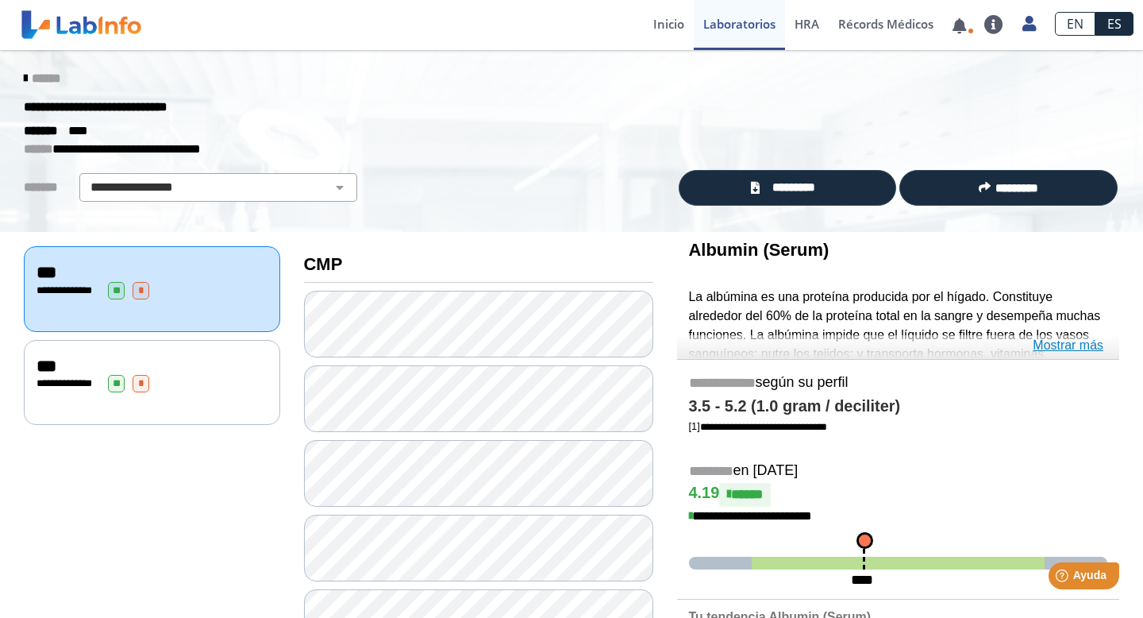
click at [1069, 343] on link "Mostrar más" at bounding box center [1068, 345] width 71 height 19
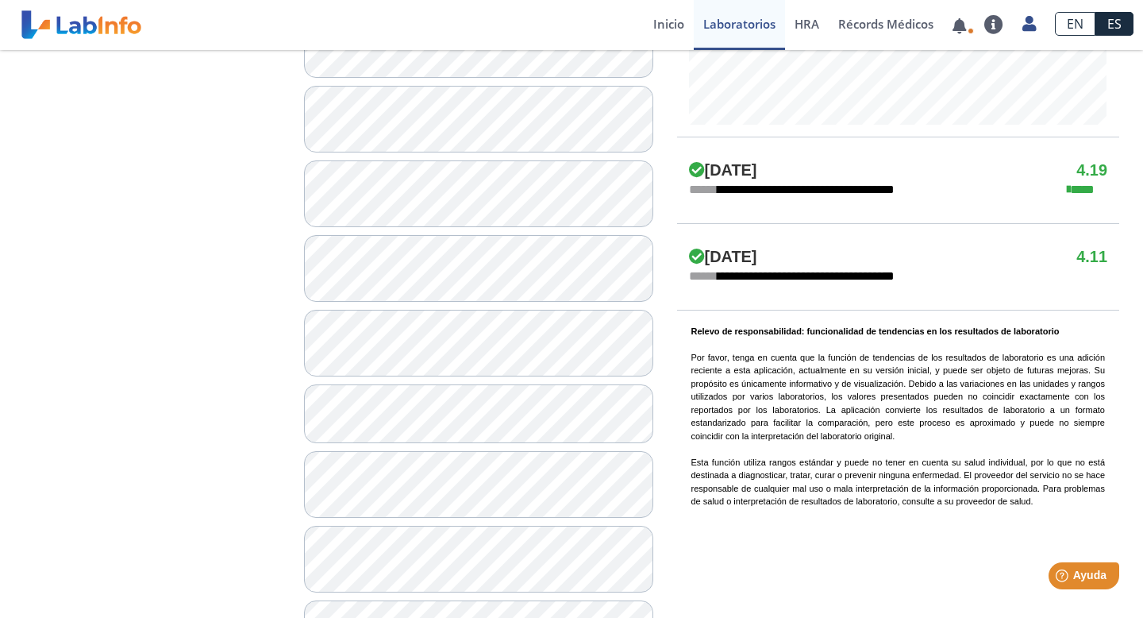
scroll to position [819, 0]
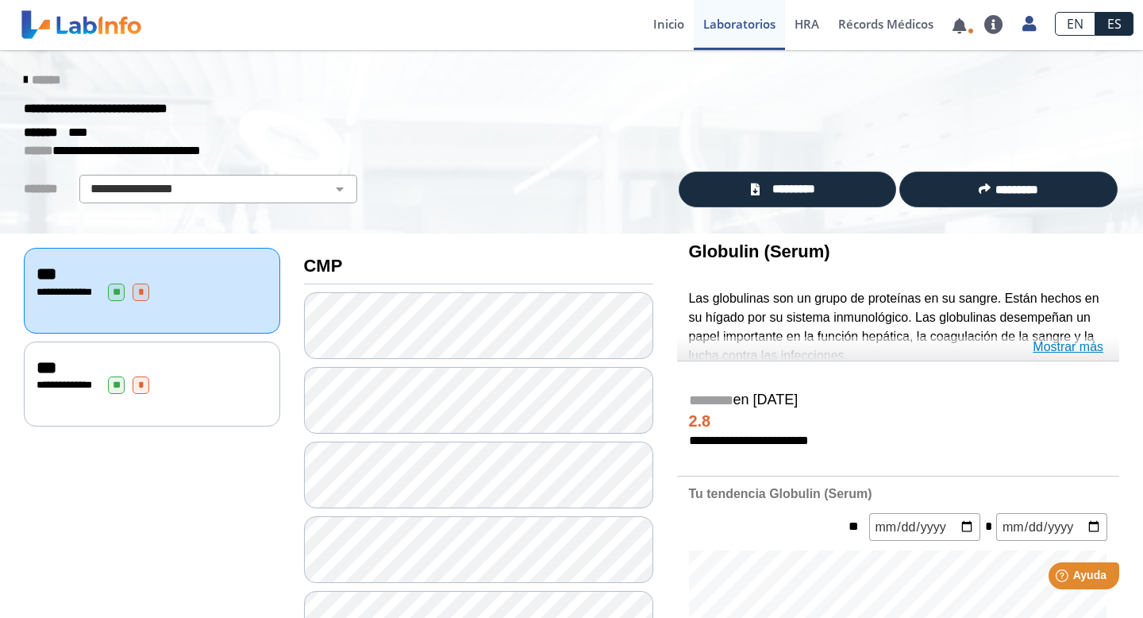
click at [1077, 347] on link "Mostrar más" at bounding box center [1068, 346] width 71 height 19
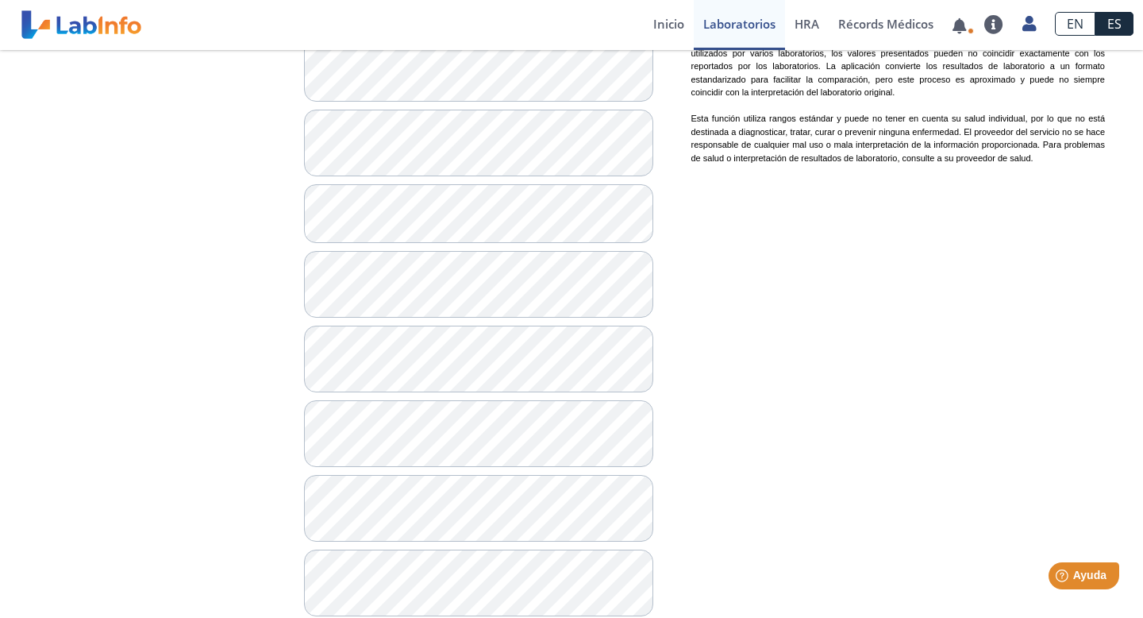
scroll to position [1009, 0]
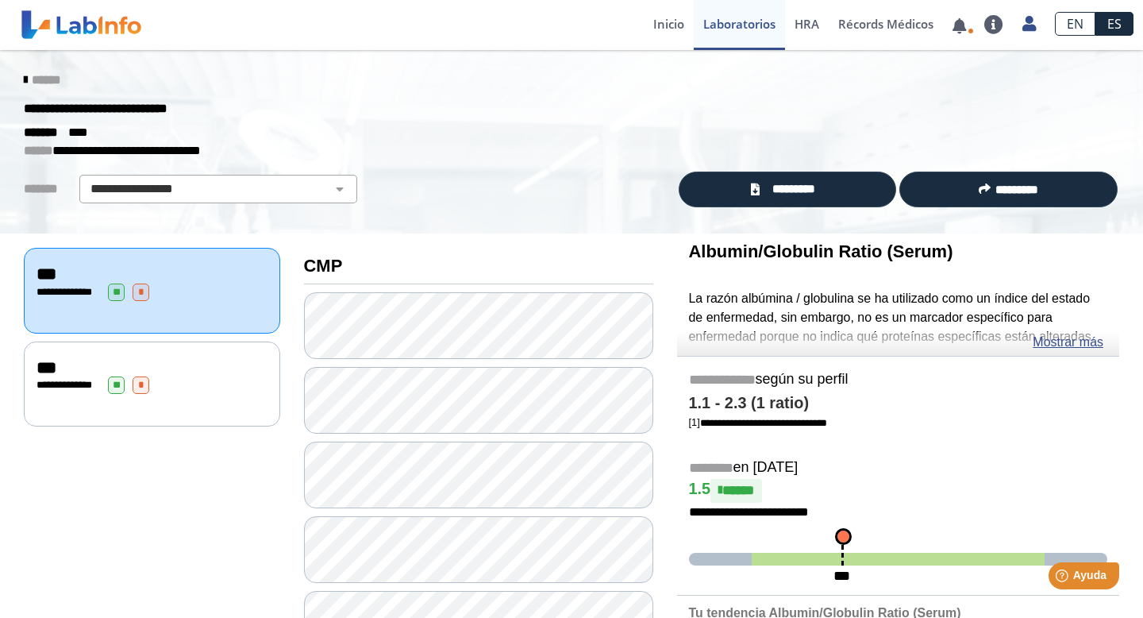
click at [195, 388] on div "**********" at bounding box center [152, 384] width 231 height 17
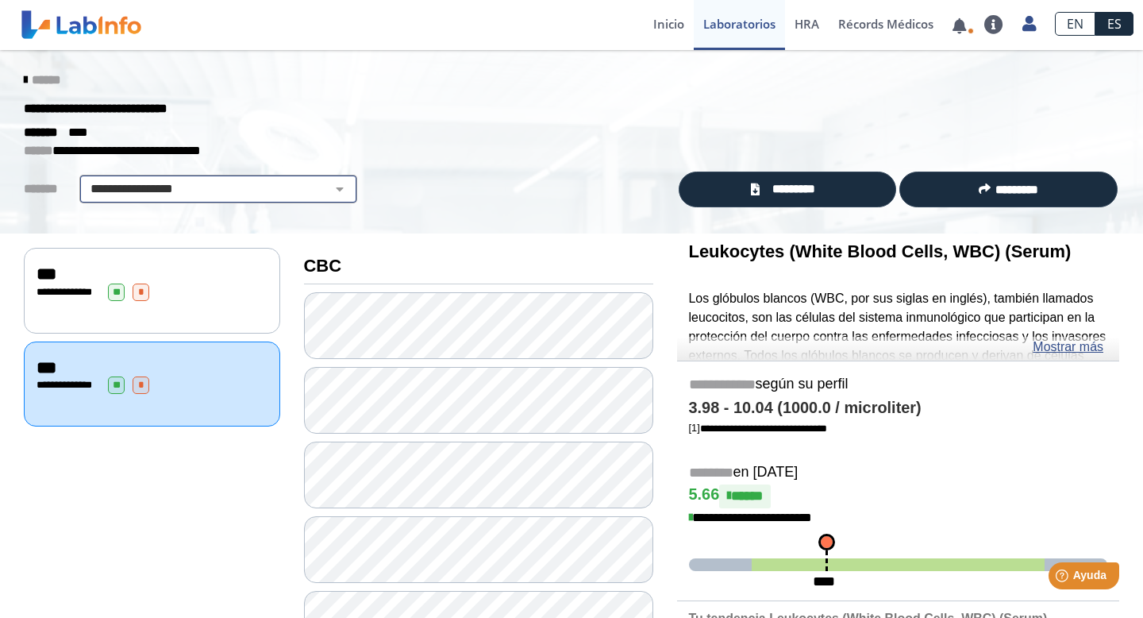
click at [262, 198] on select "**********" at bounding box center [218, 188] width 268 height 19
click at [49, 79] on span "******" at bounding box center [46, 80] width 29 height 12
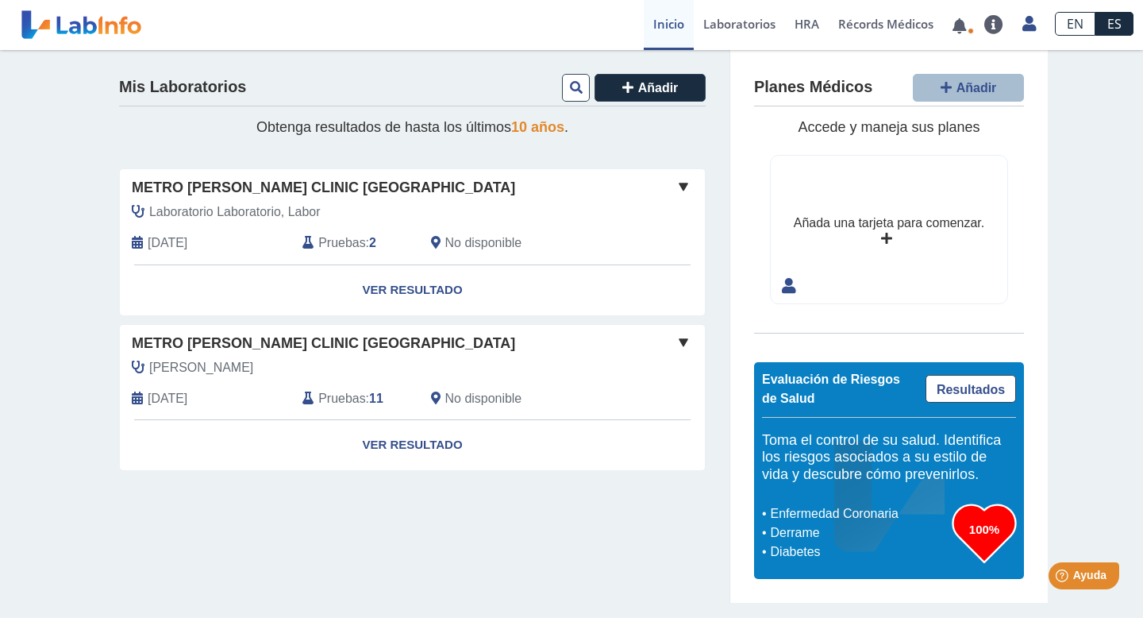
click at [340, 342] on span "Metro [PERSON_NAME] Clinic [GEOGRAPHIC_DATA]" at bounding box center [323, 343] width 383 height 21
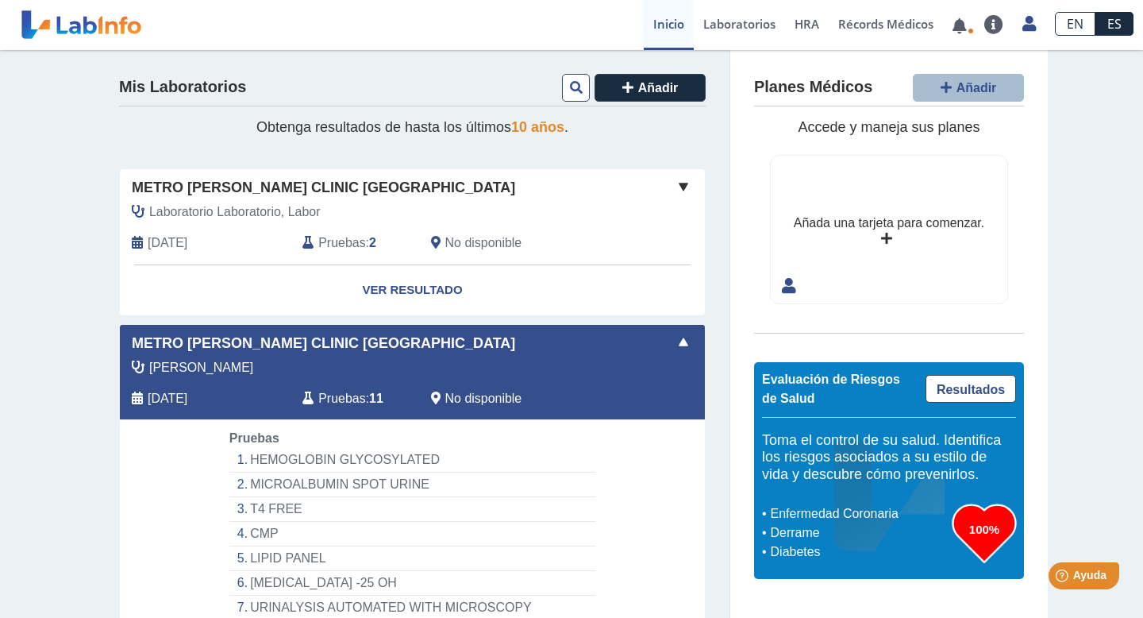
click at [287, 504] on li "T4 FREE" at bounding box center [412, 509] width 366 height 25
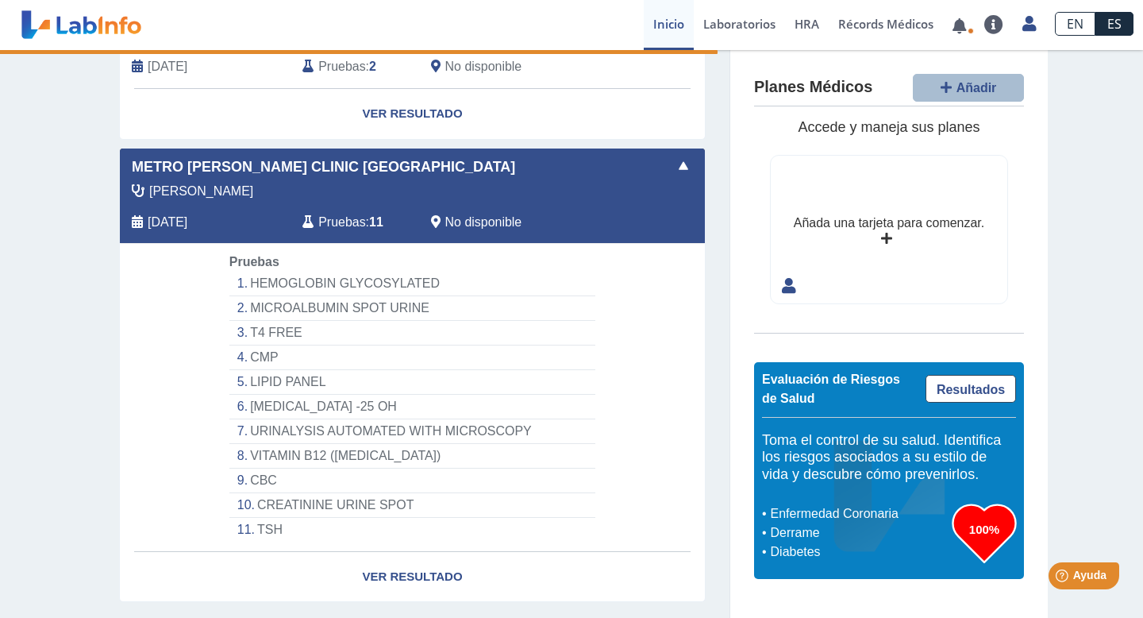
scroll to position [217, 0]
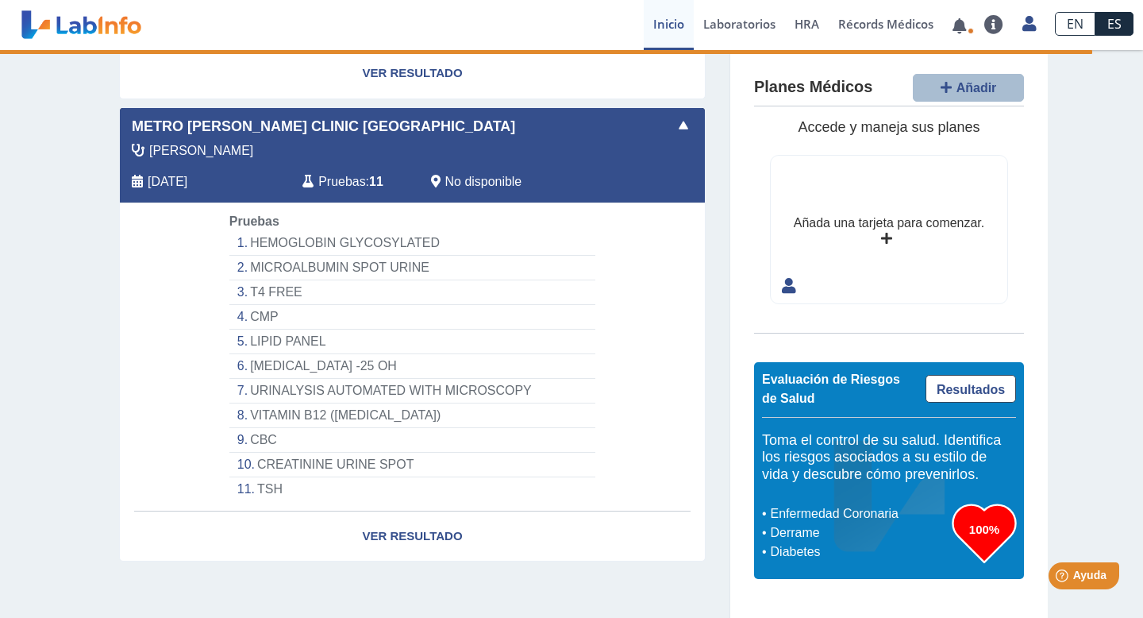
select select "*******"
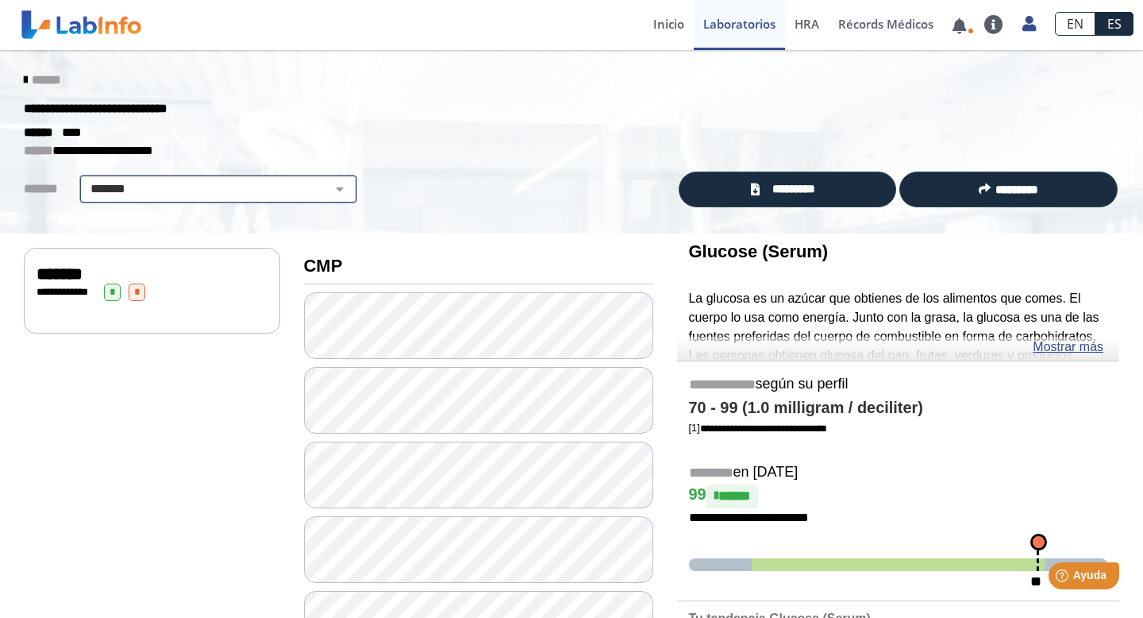
click at [151, 183] on select "**********" at bounding box center [218, 188] width 268 height 19
select select
click at [84, 179] on select "**********" at bounding box center [218, 188] width 268 height 19
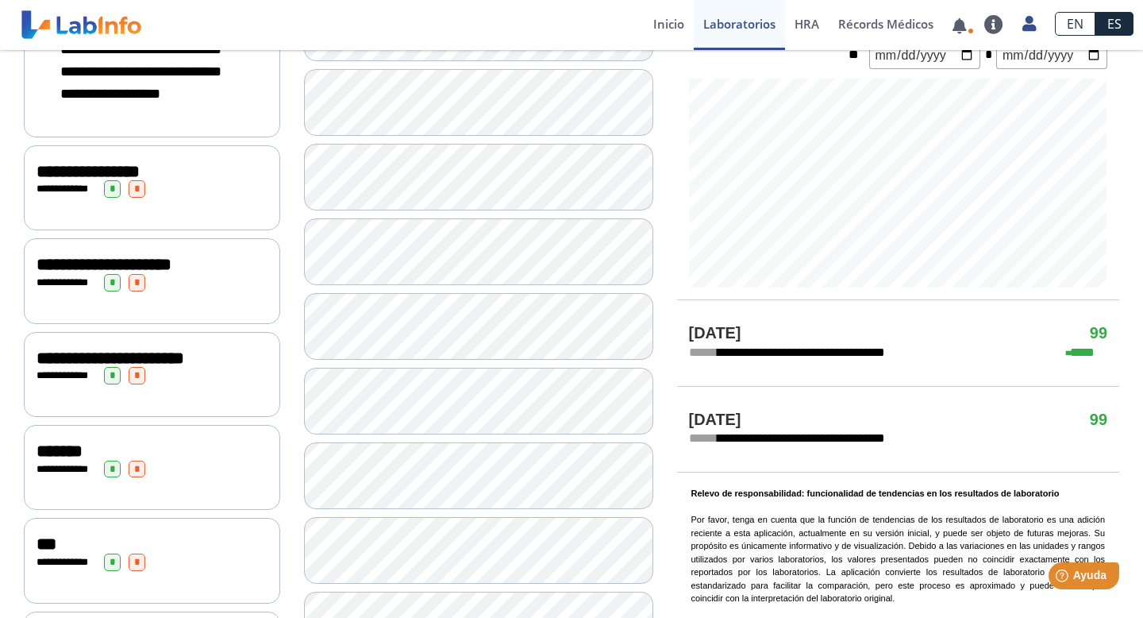
scroll to position [668, 0]
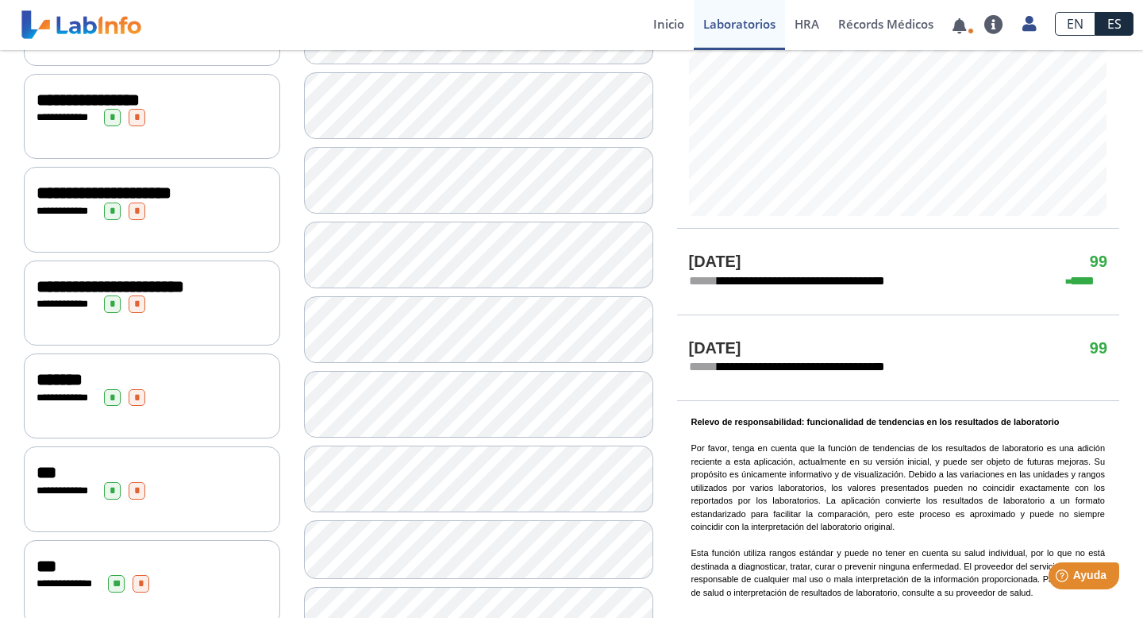
click at [195, 126] on div "**********" at bounding box center [152, 117] width 231 height 17
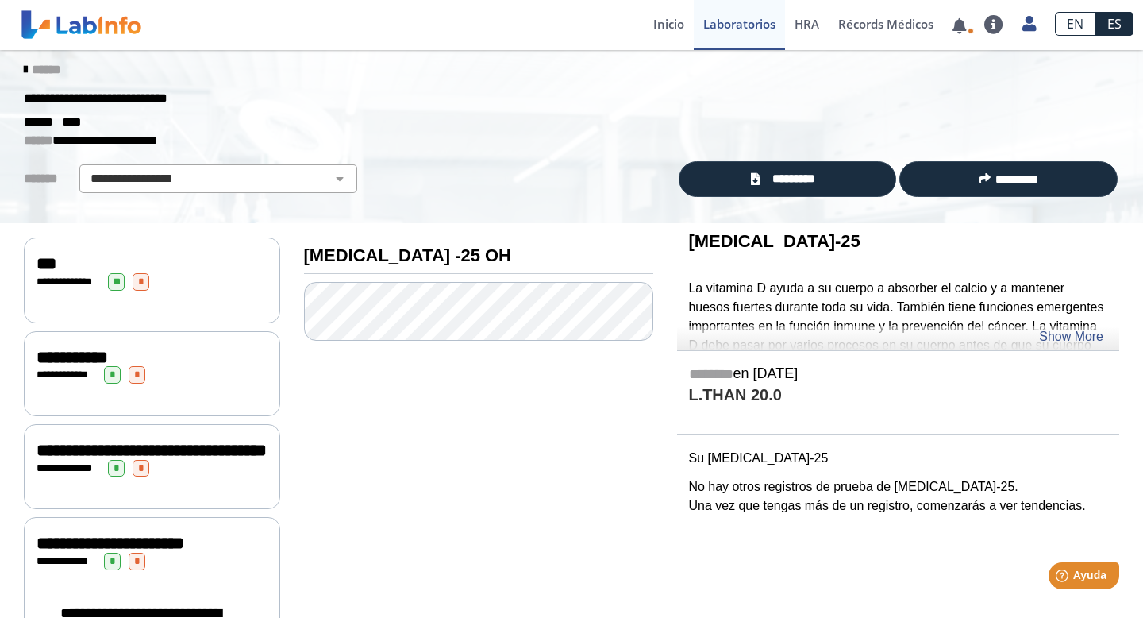
scroll to position [12, 0]
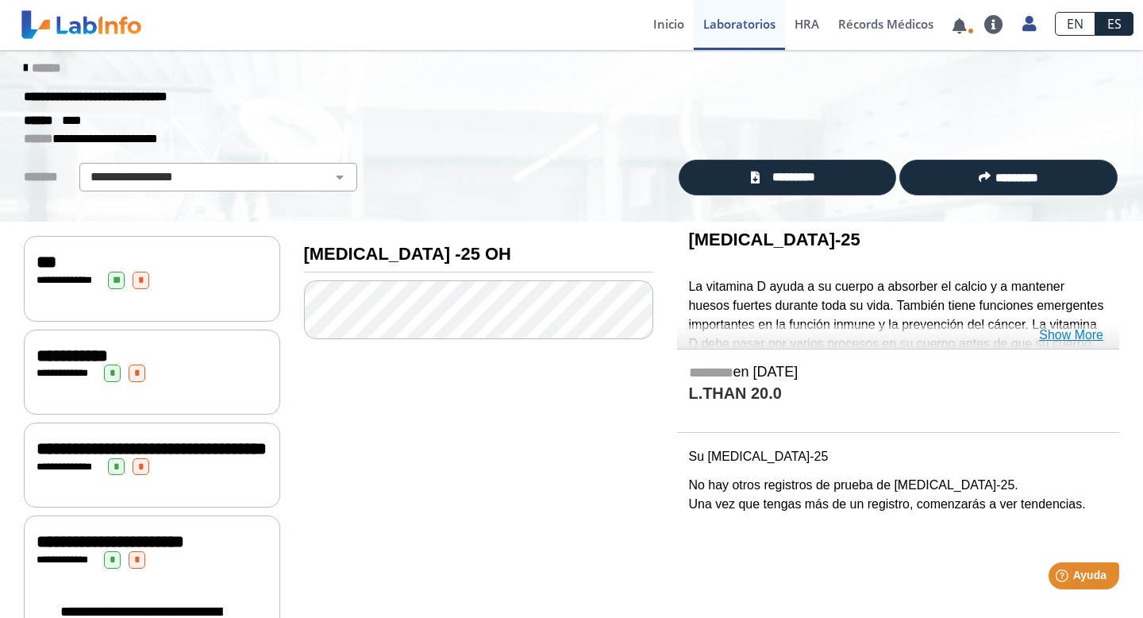
click at [1081, 335] on link "Show More" at bounding box center [1071, 335] width 64 height 19
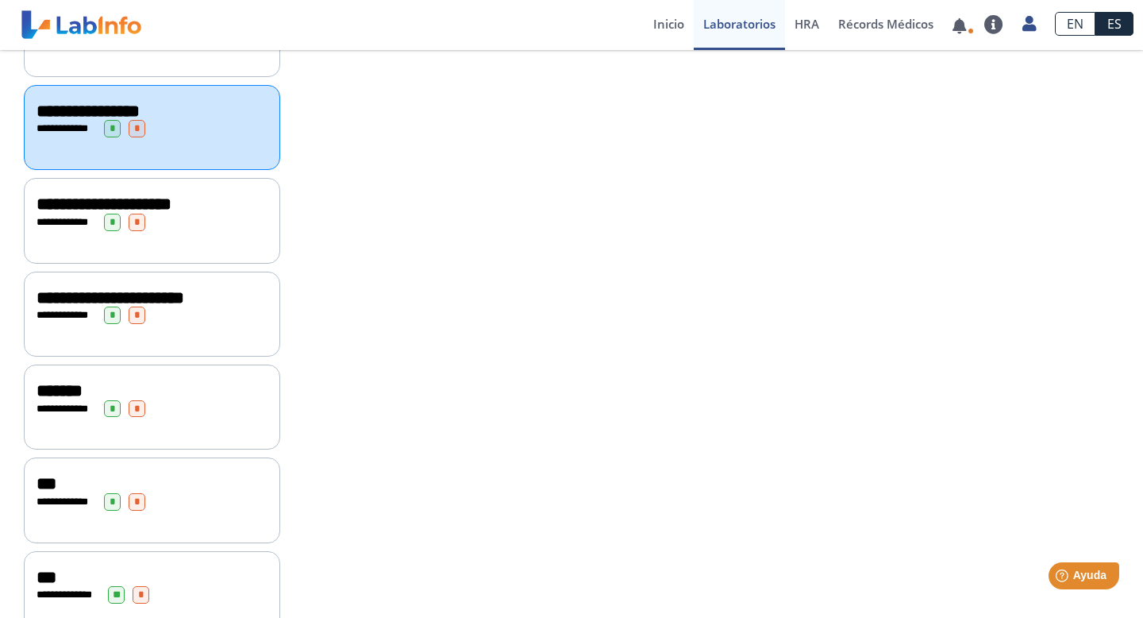
scroll to position [660, 0]
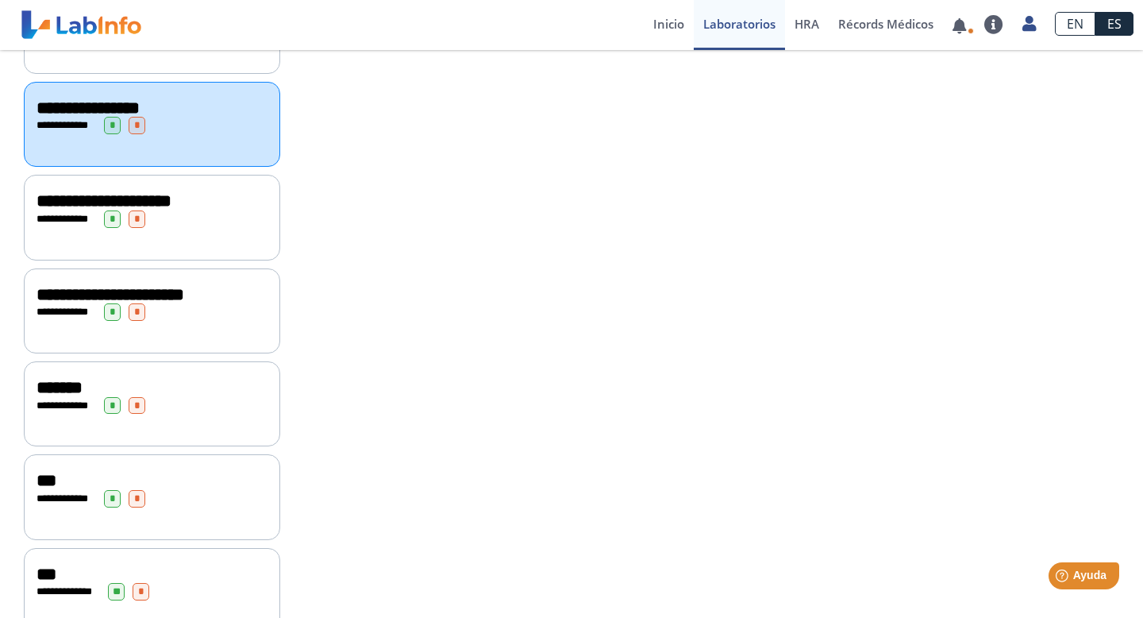
click at [83, 396] on span "*******" at bounding box center [60, 387] width 46 height 17
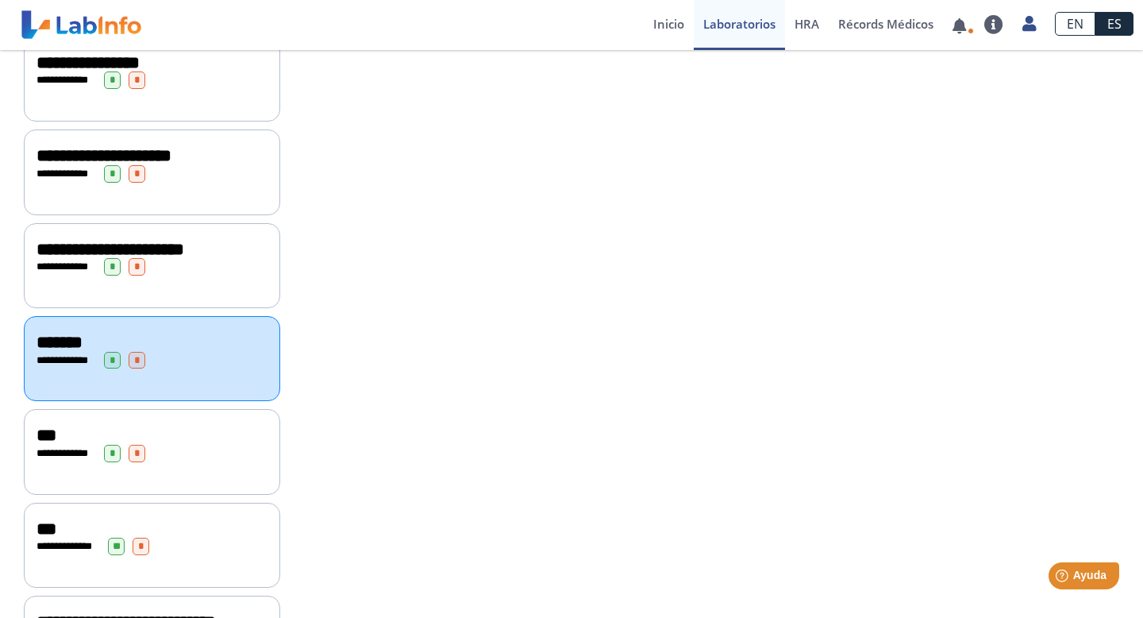
scroll to position [711, 0]
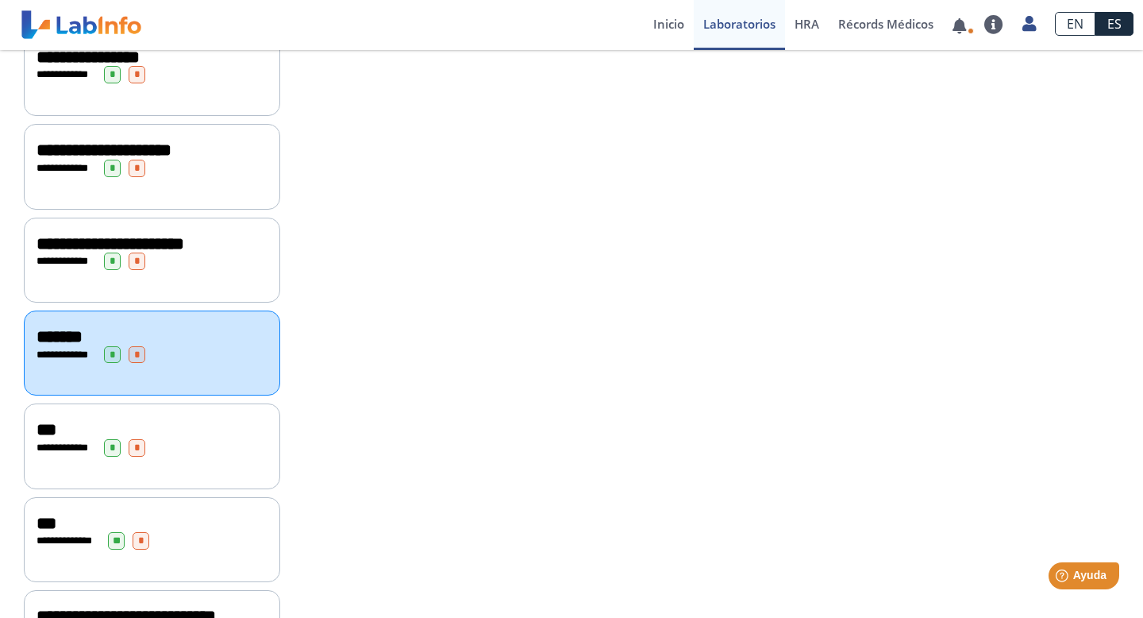
click at [201, 439] on div "***" at bounding box center [152, 429] width 231 height 19
